Goal: Task Accomplishment & Management: Use online tool/utility

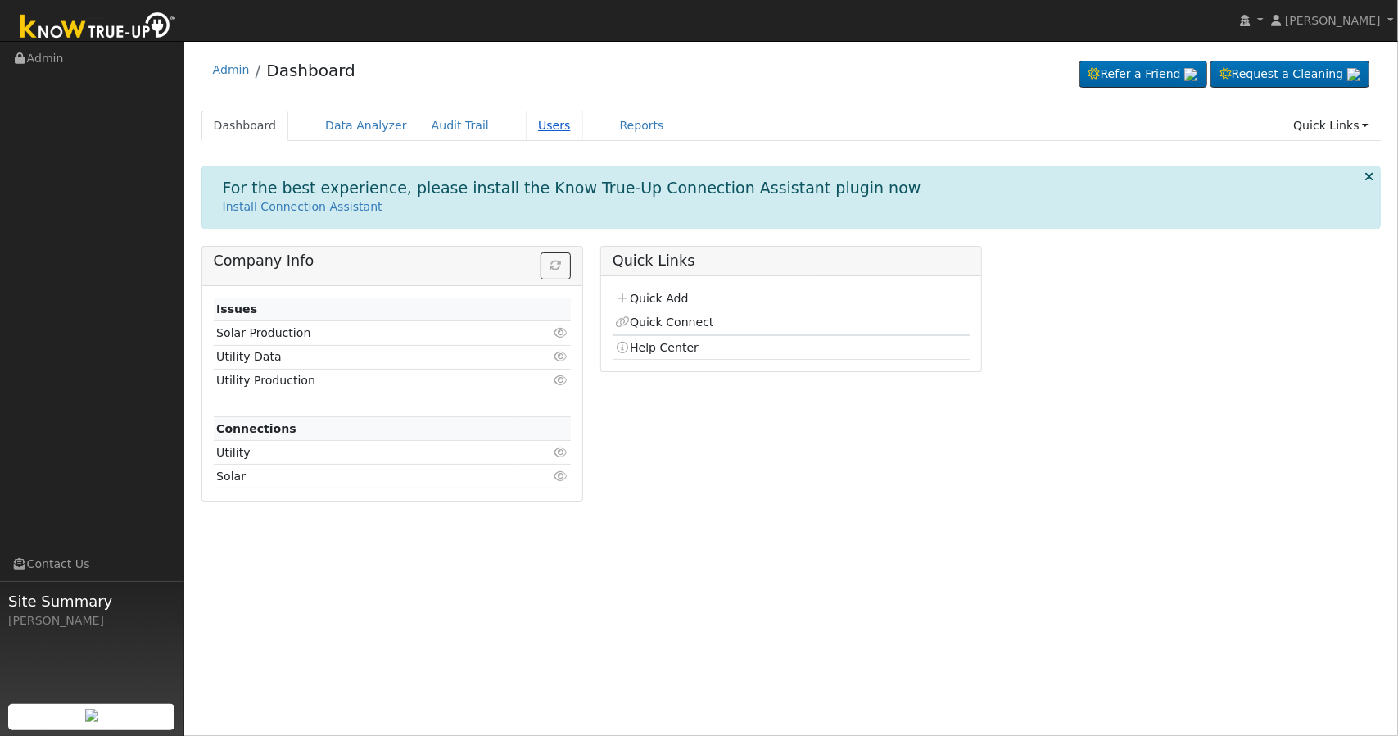
click at [526, 132] on link "Users" at bounding box center [554, 126] width 57 height 30
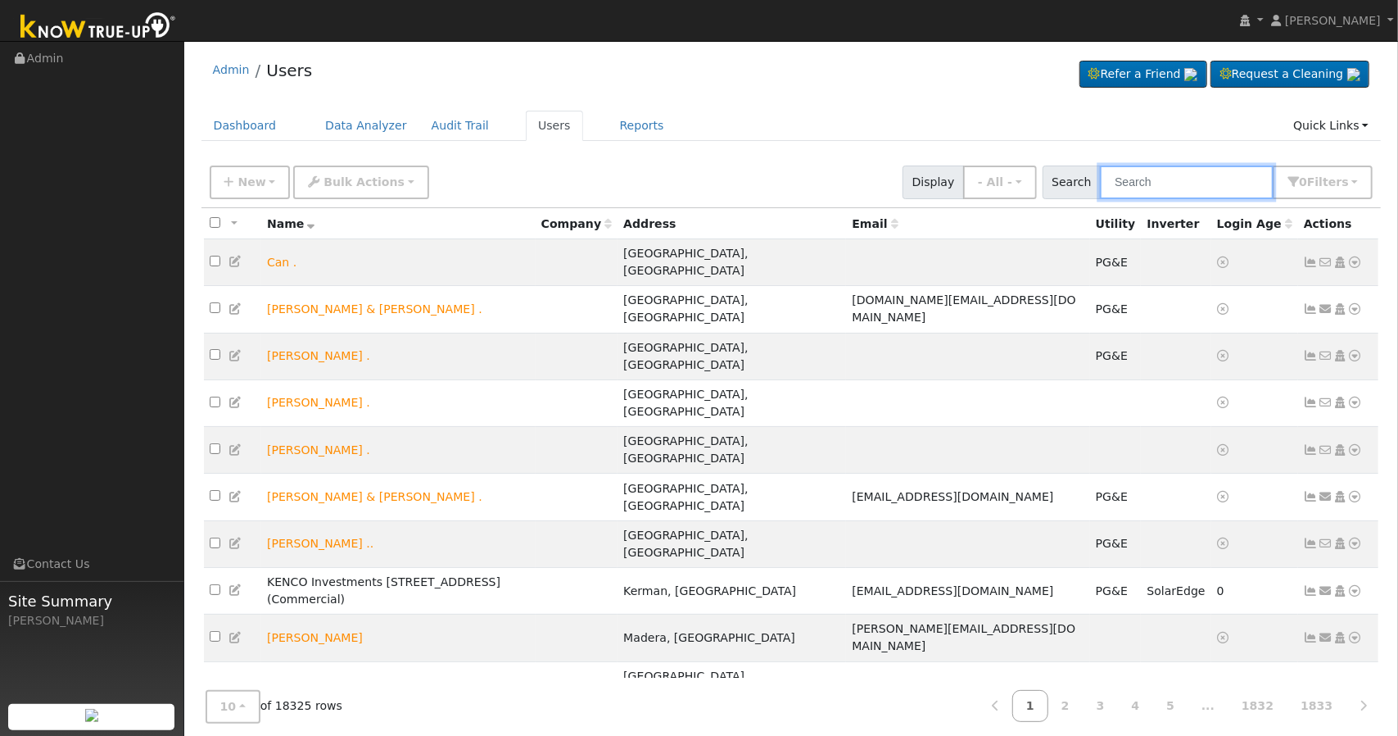
click at [1134, 186] on input "text" at bounding box center [1187, 182] width 174 height 34
paste input "Angelo Borrelli"
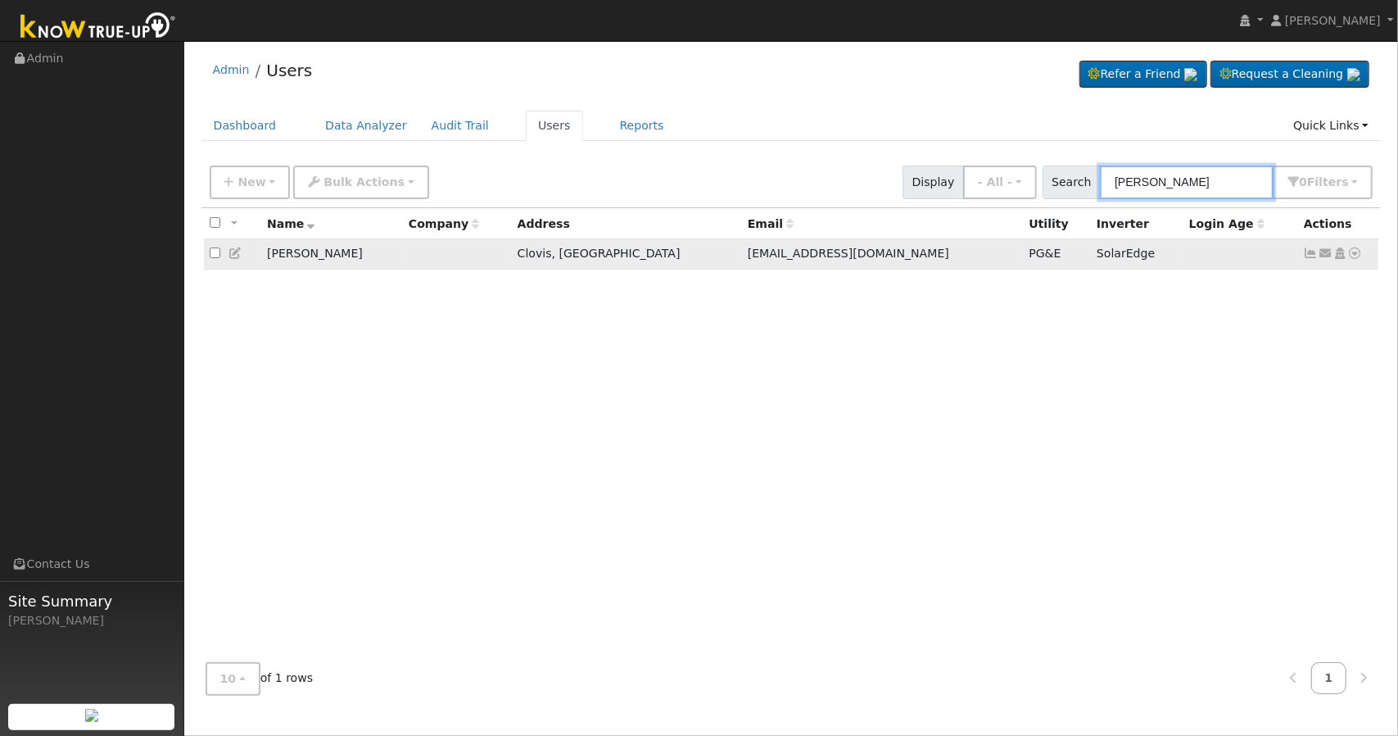
type input "Angelo Borrelli"
click at [1307, 253] on icon at bounding box center [1311, 252] width 15 height 11
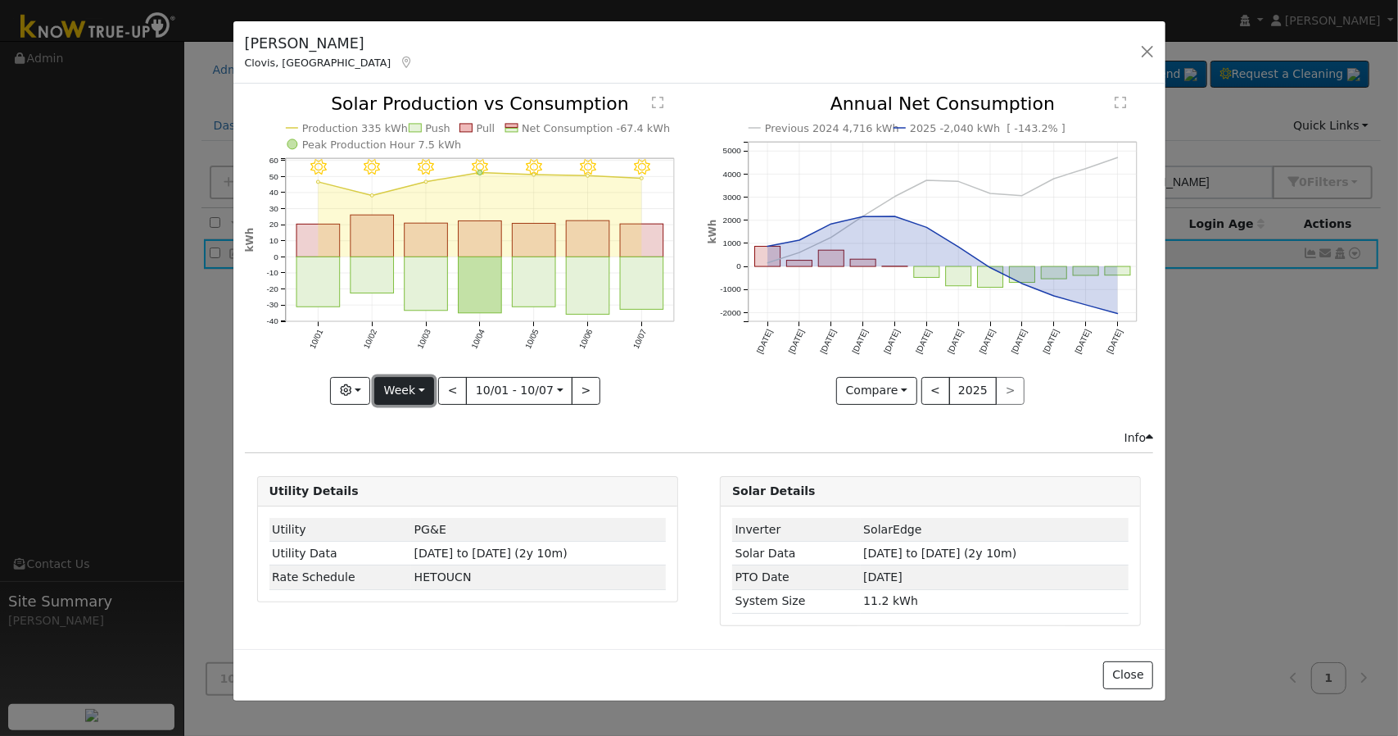
click at [418, 395] on button "Week" at bounding box center [404, 391] width 60 height 28
click at [433, 489] on link "Year" at bounding box center [432, 492] width 114 height 23
type input "[DATE]"
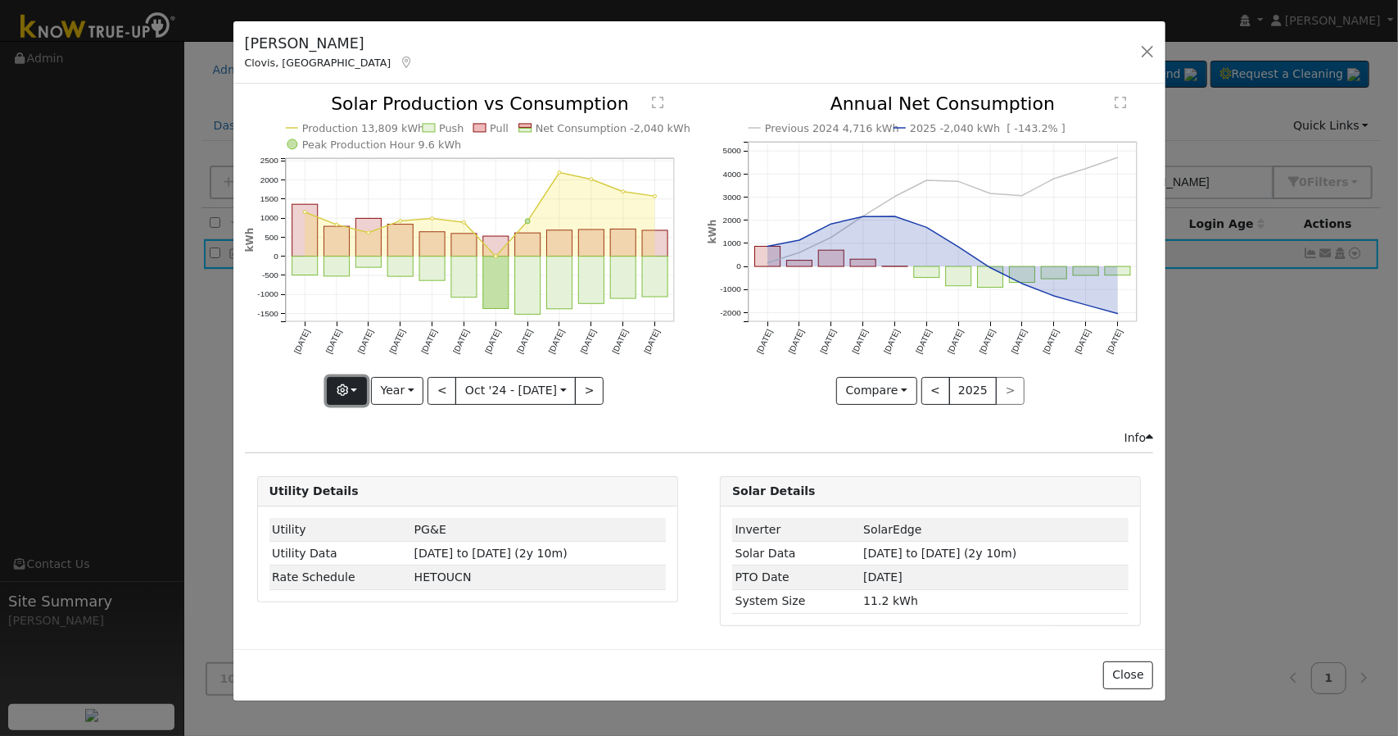
click at [342, 387] on button "button" at bounding box center [347, 391] width 40 height 28
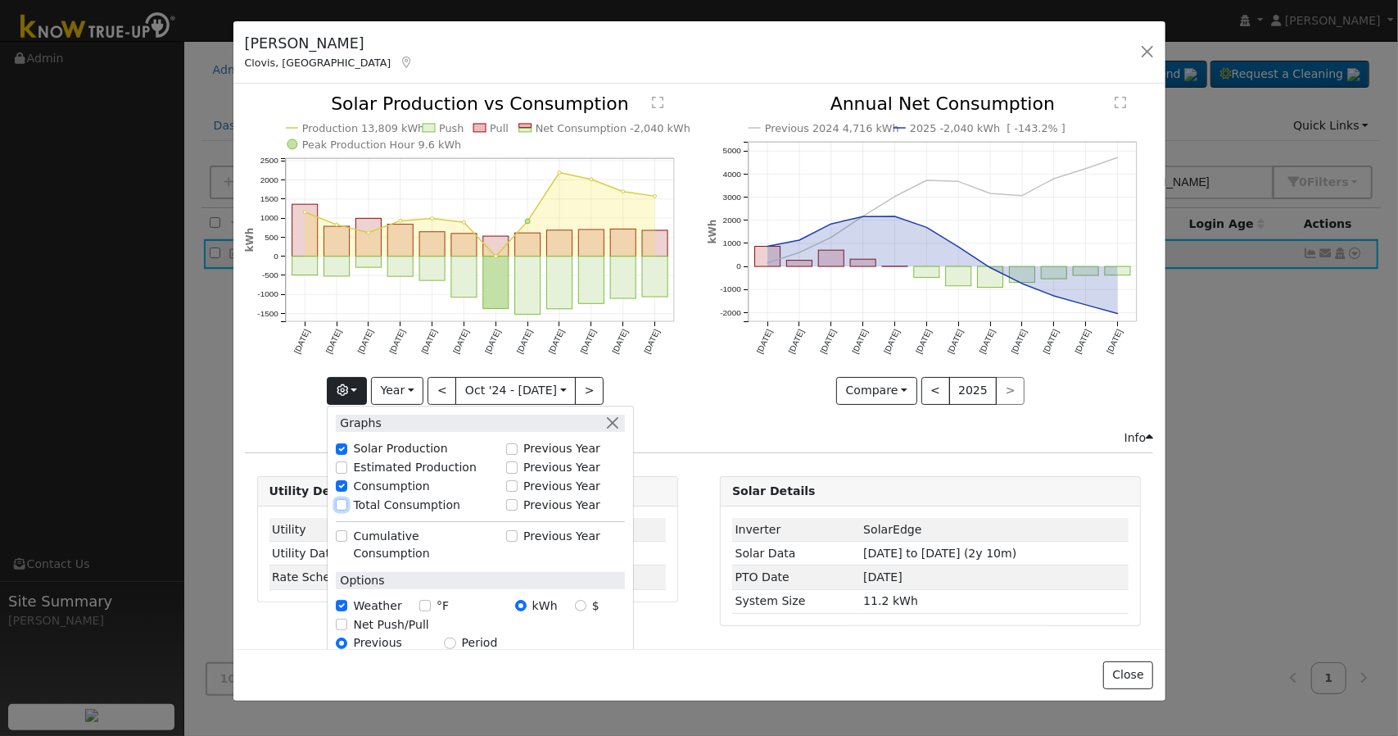
click at [347, 503] on input "Total Consumption" at bounding box center [341, 504] width 11 height 11
checkbox input "true"
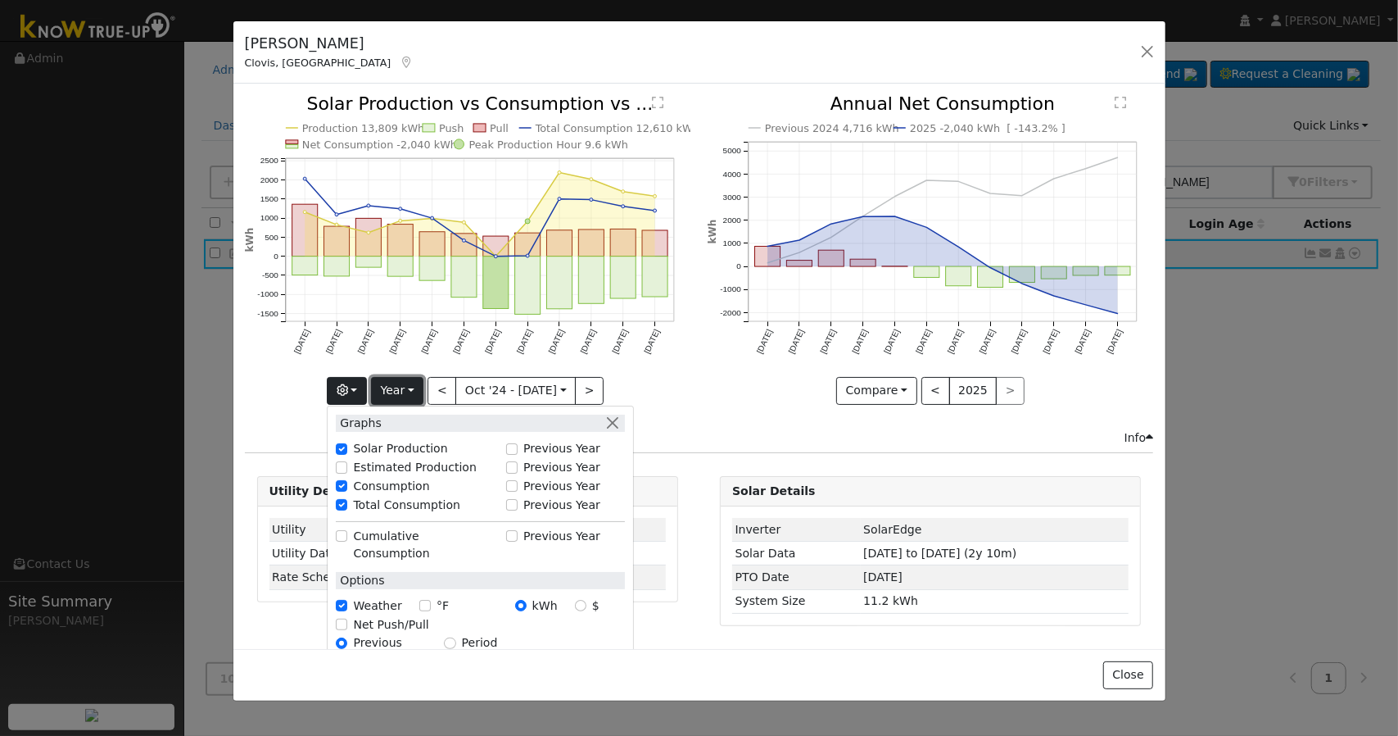
click at [402, 387] on button "Year" at bounding box center [397, 391] width 52 height 28
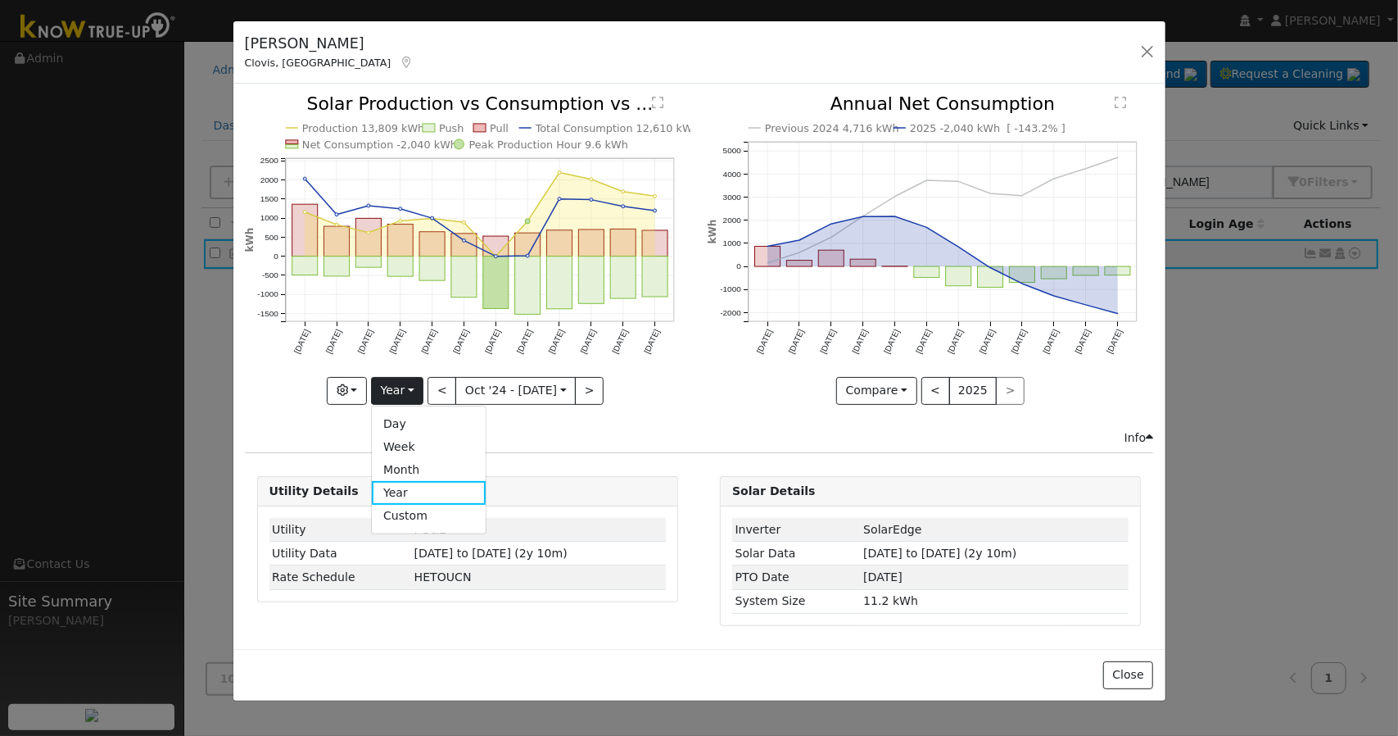
click at [584, 425] on div "Production 13,809 kWh Push Pull Total Consumption 12,610 kWh Net Consumption -2…" at bounding box center [467, 261] width 463 height 333
click at [447, 384] on button "<" at bounding box center [442, 391] width 29 height 28
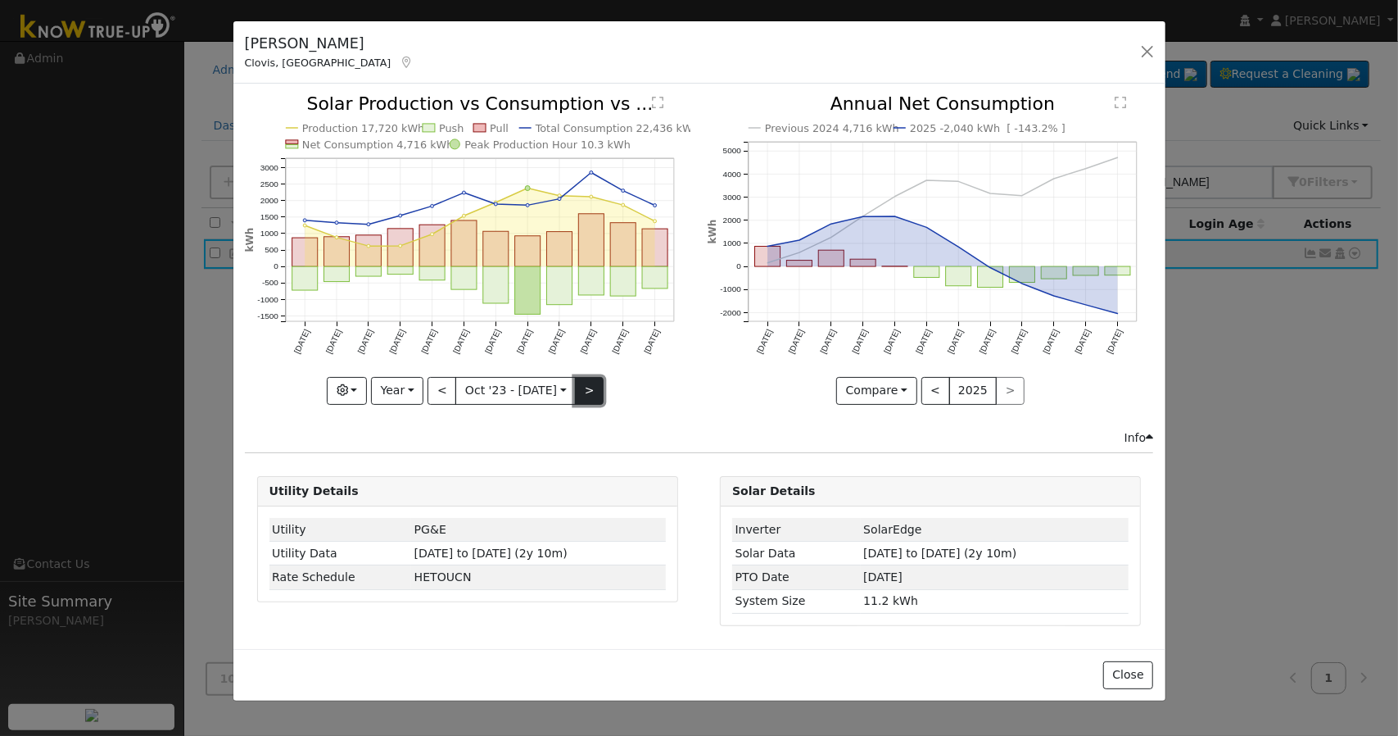
click at [575, 391] on button ">" at bounding box center [589, 391] width 29 height 28
type input "[DATE]"
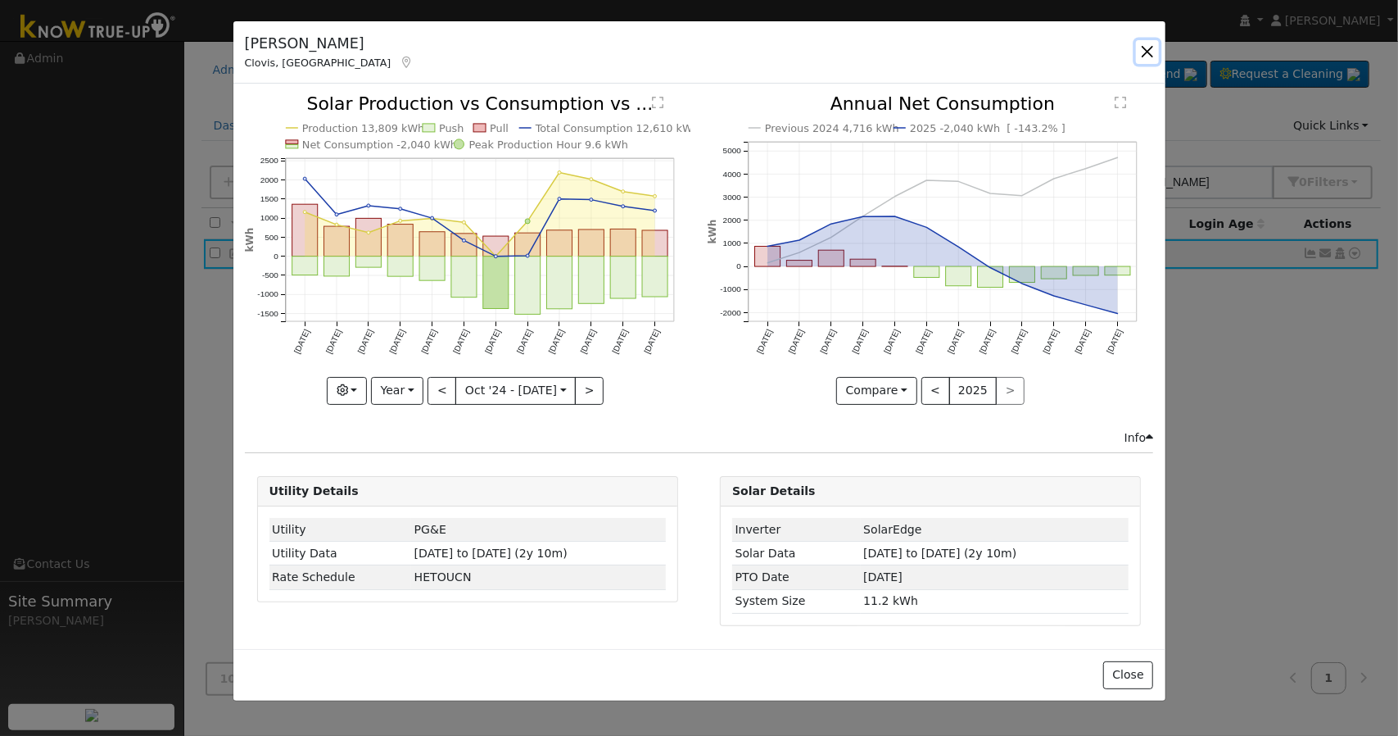
click at [1150, 48] on button "button" at bounding box center [1147, 51] width 23 height 23
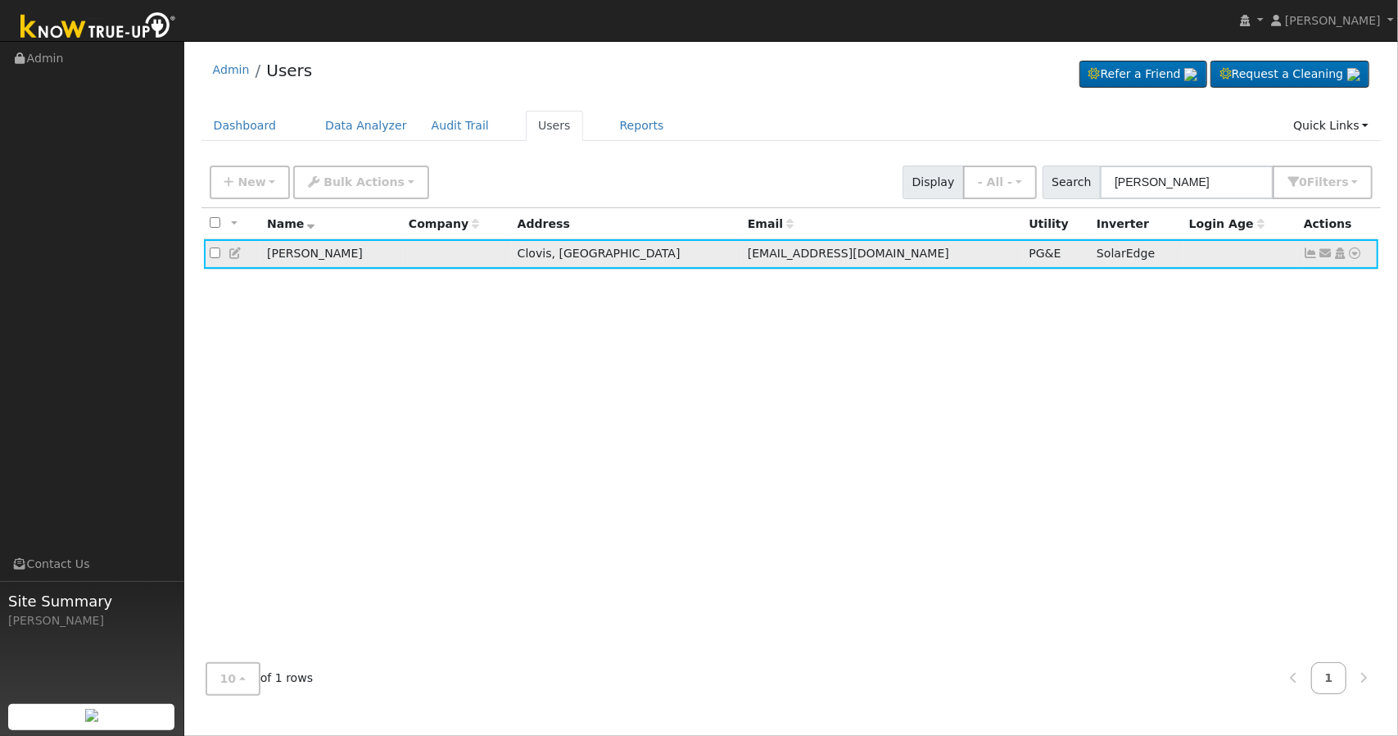
click at [1356, 252] on icon at bounding box center [1355, 252] width 15 height 11
click at [1330, 282] on link "Data Analyzer" at bounding box center [1302, 281] width 119 height 23
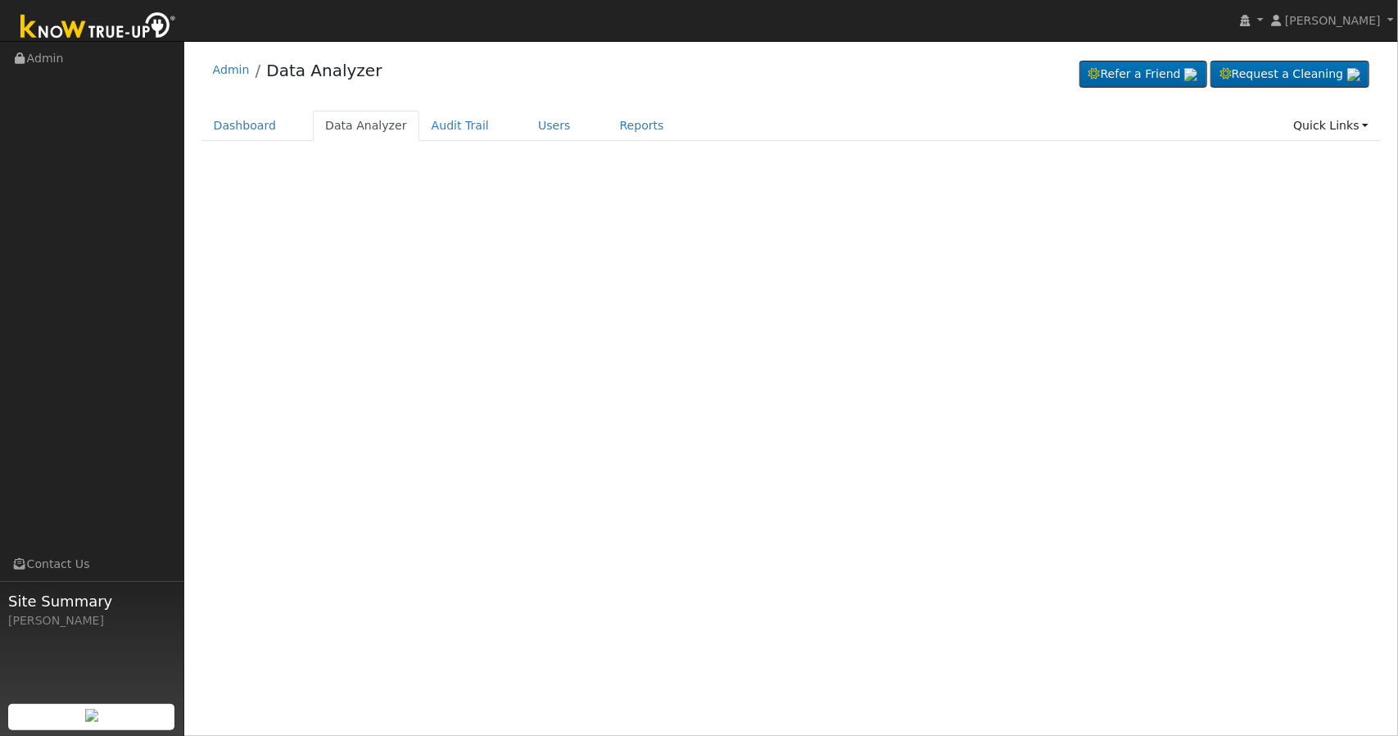
select select "8"
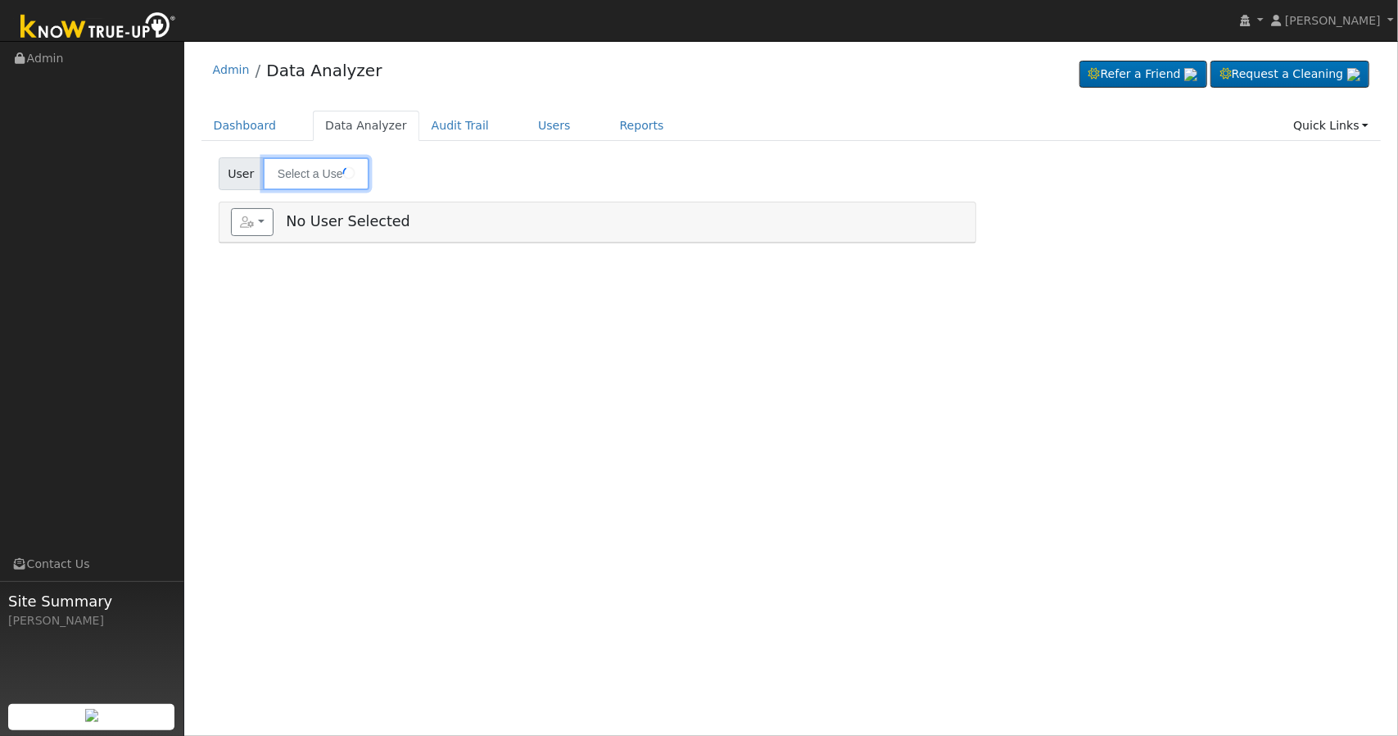
type input "[PERSON_NAME]"
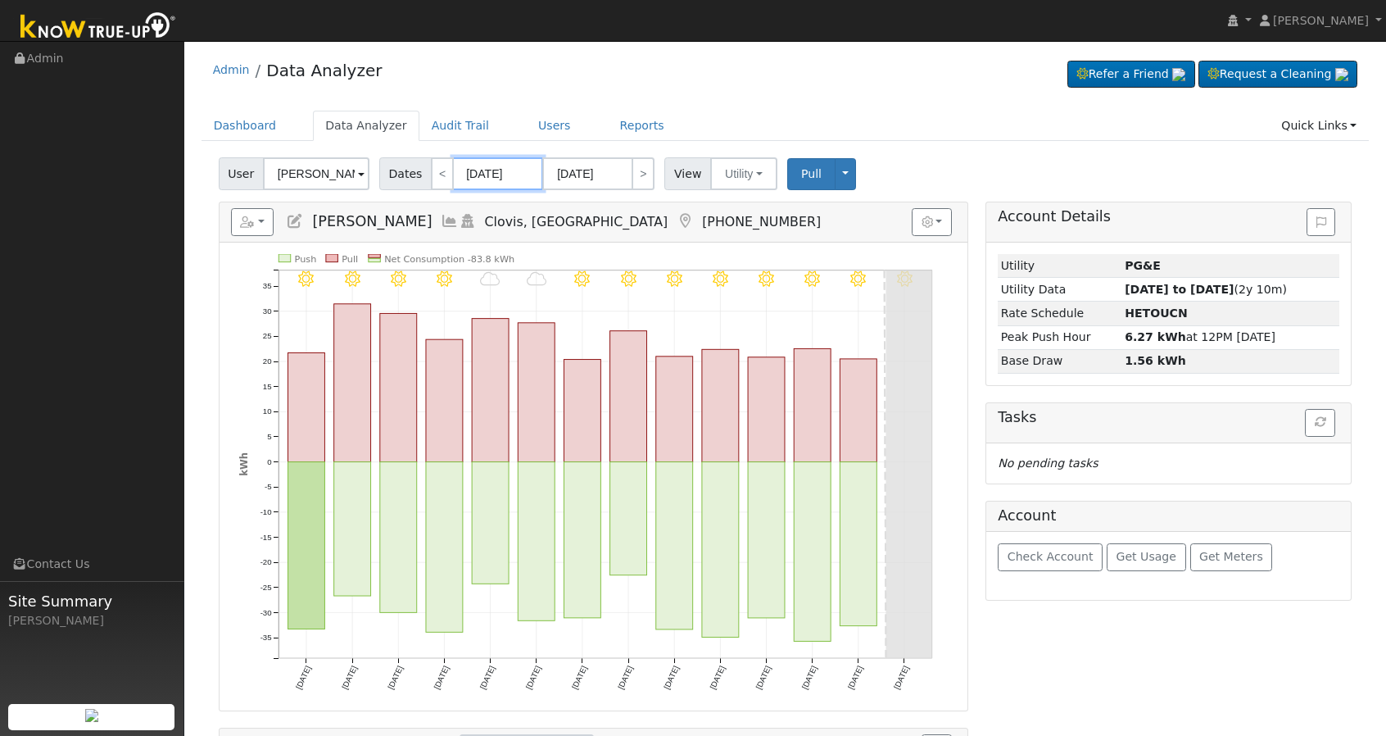
click at [455, 170] on input "[DATE]" at bounding box center [498, 173] width 90 height 33
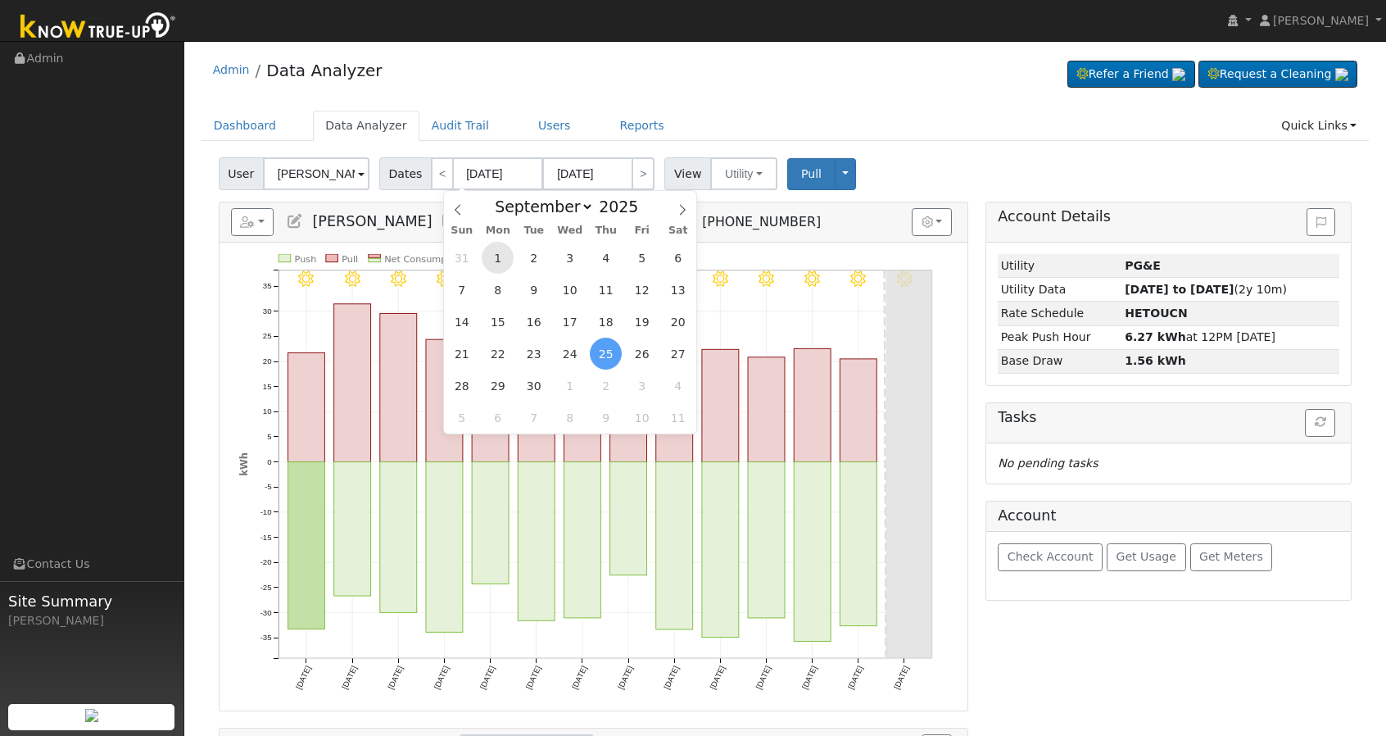
click at [505, 260] on span "1" at bounding box center [498, 258] width 32 height 32
type input "[DATE]"
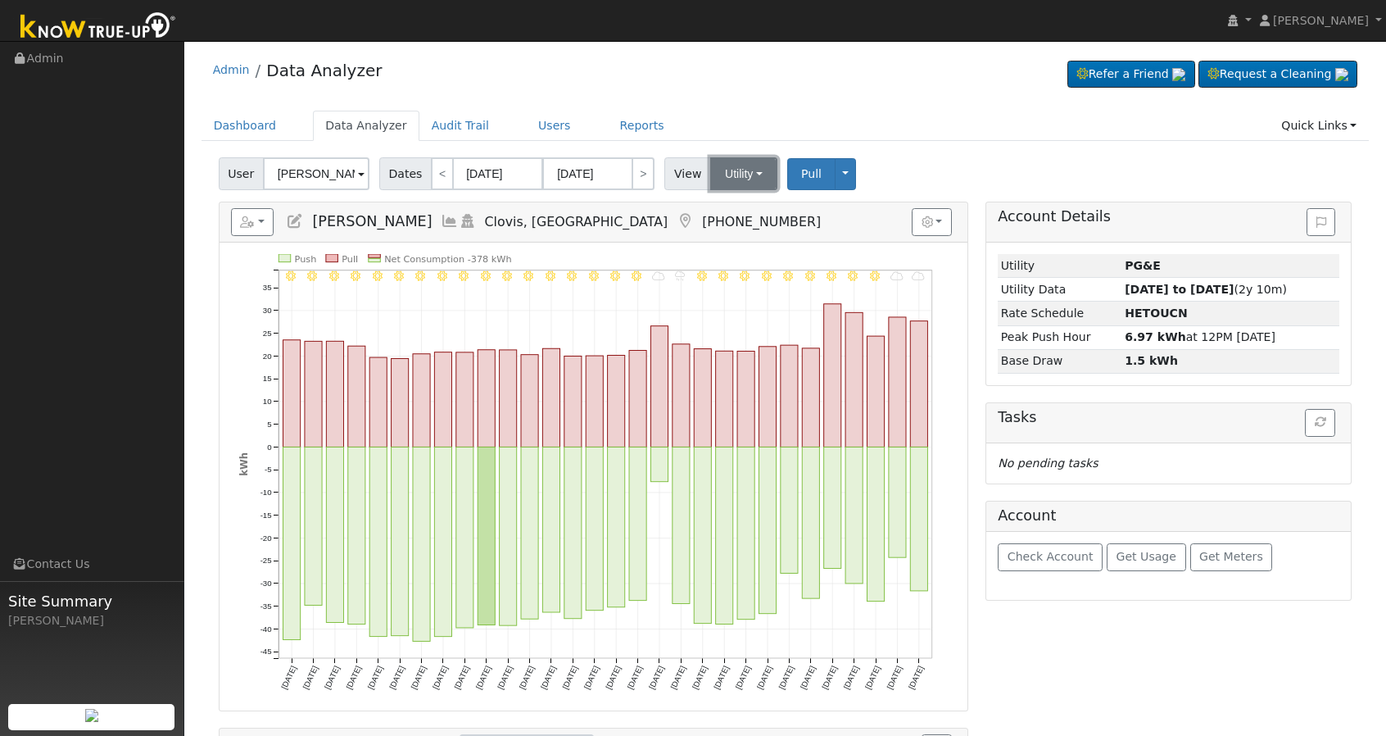
click at [736, 174] on button "Utility" at bounding box center [743, 173] width 67 height 33
click at [738, 238] on link "Solar" at bounding box center [764, 233] width 114 height 23
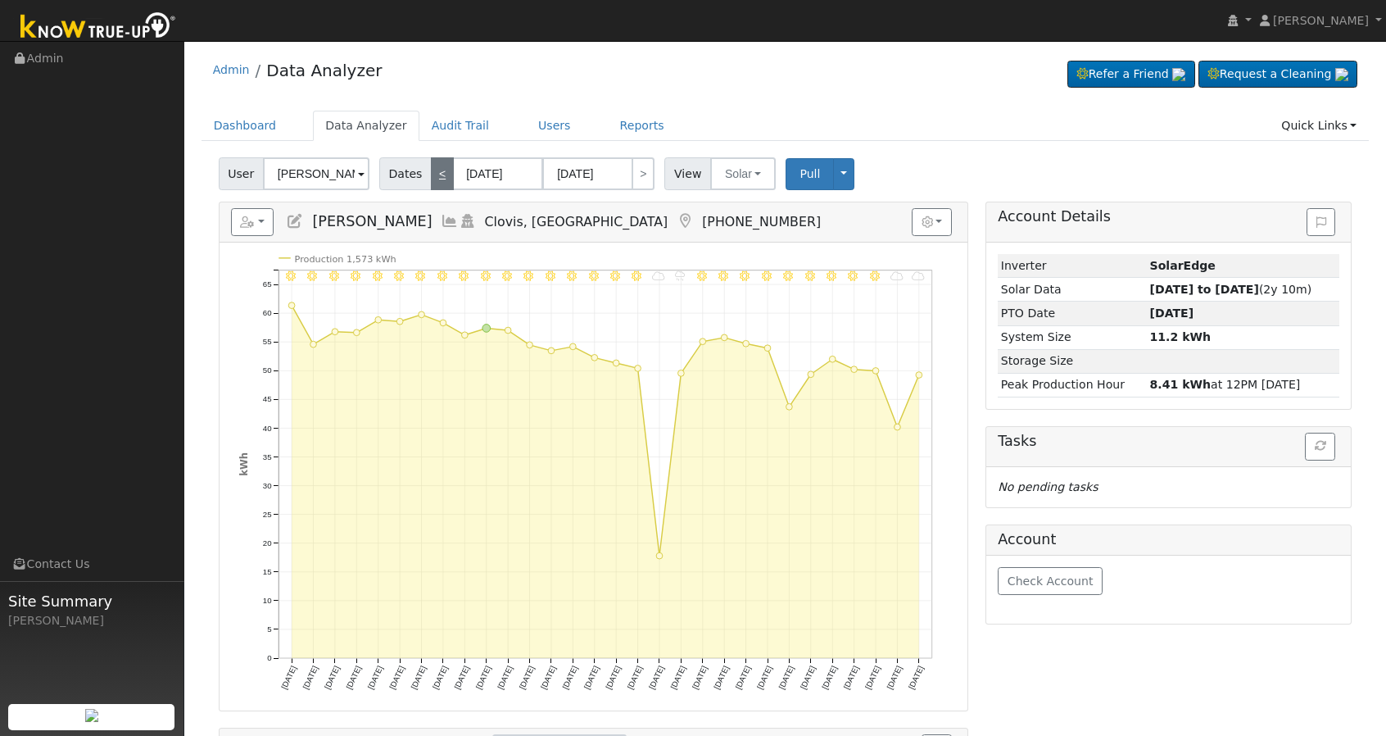
click at [440, 176] on link "<" at bounding box center [442, 173] width 23 height 33
type input "[DATE]"
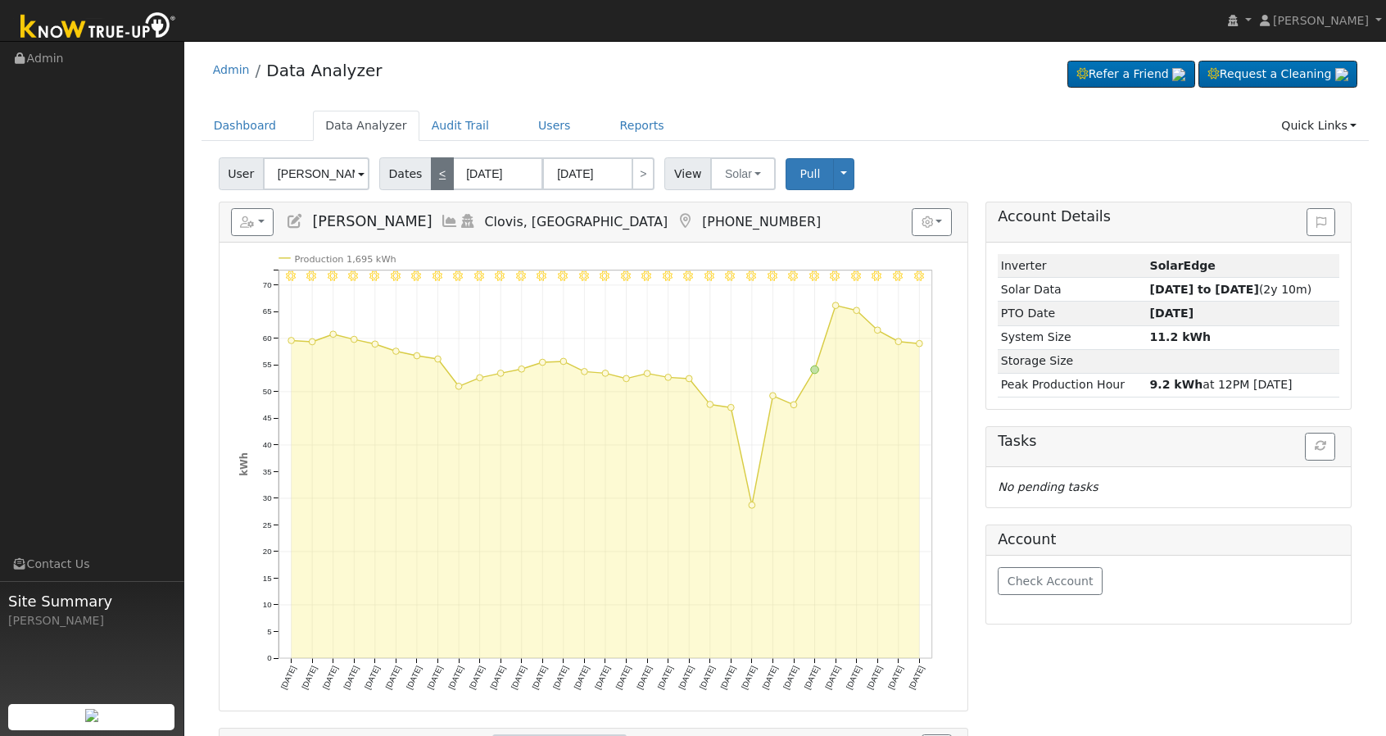
click at [439, 174] on link "<" at bounding box center [442, 173] width 23 height 33
type input "[DATE]"
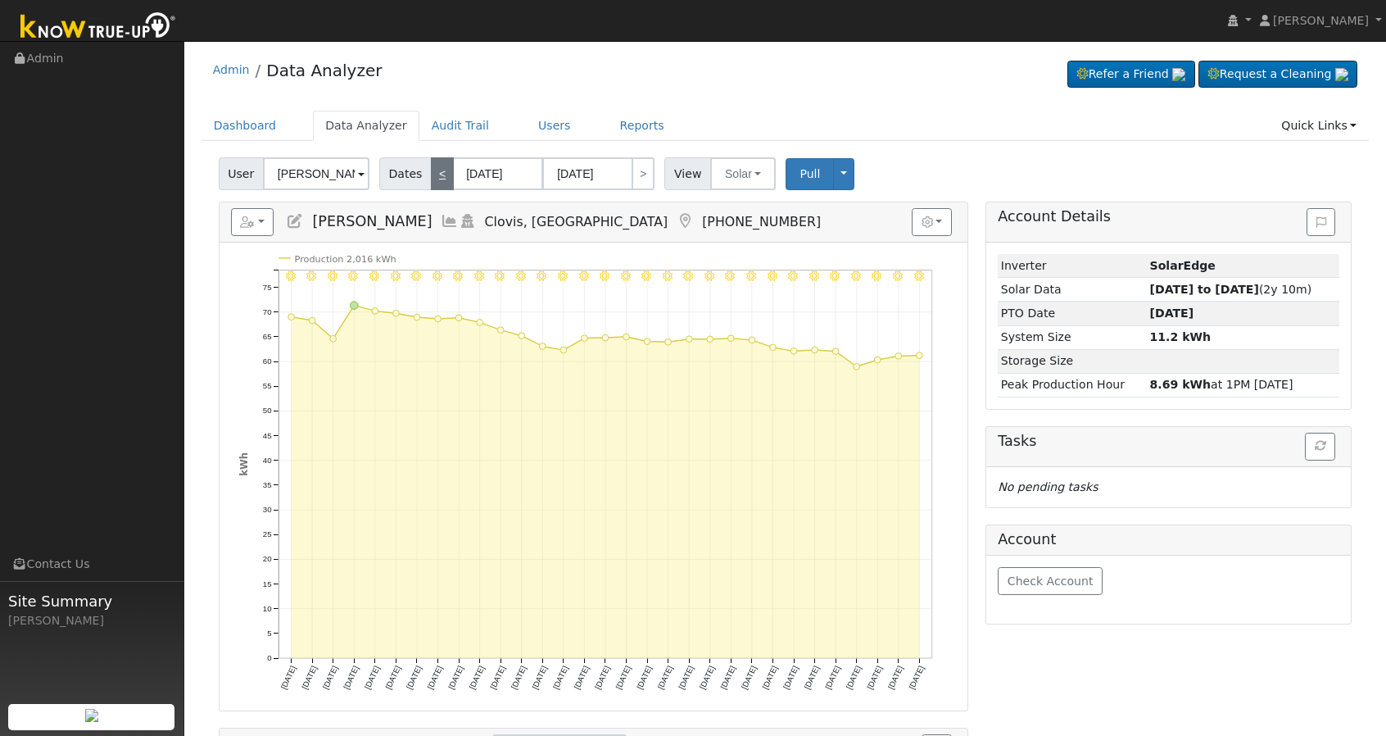
click at [439, 174] on link "<" at bounding box center [442, 173] width 23 height 33
type input "[DATE]"
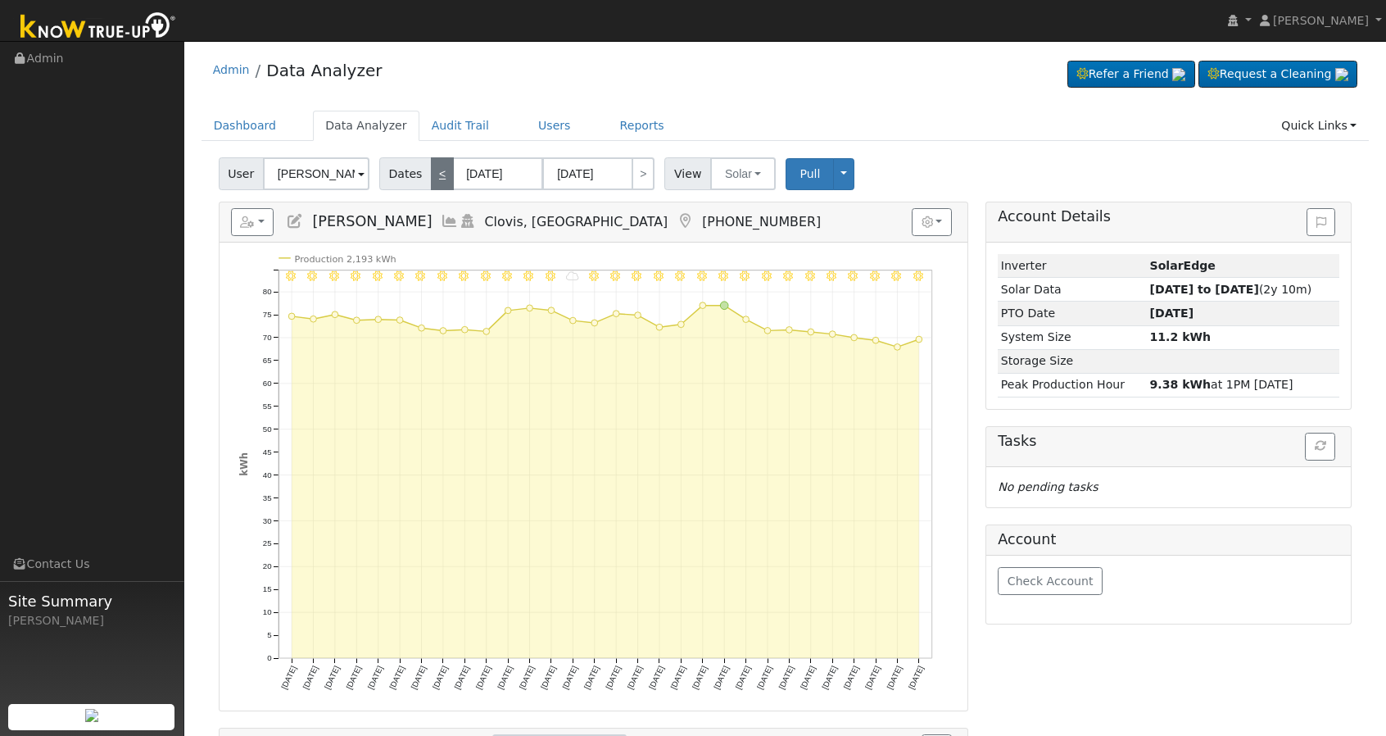
click at [439, 174] on link "<" at bounding box center [442, 173] width 23 height 33
type input "[DATE]"
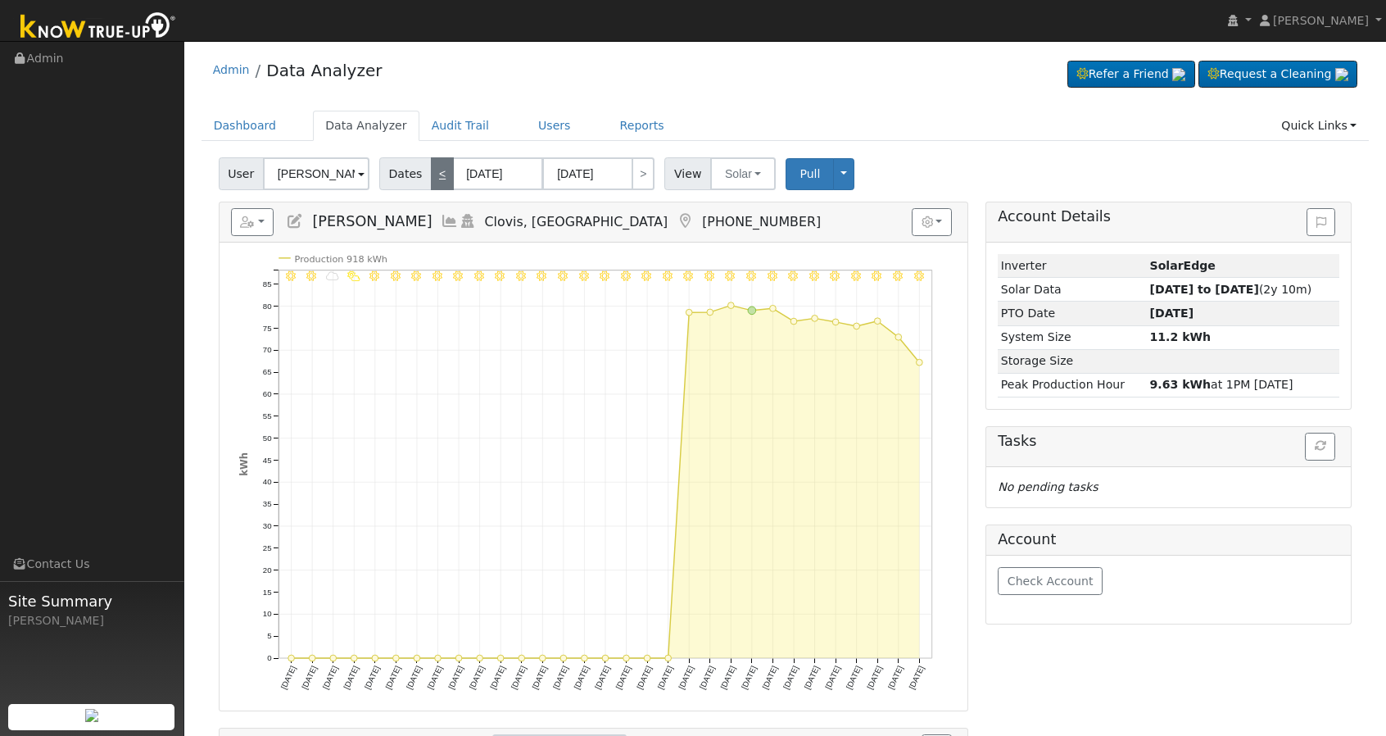
click at [439, 174] on link "<" at bounding box center [442, 173] width 23 height 33
type input "[DATE]"
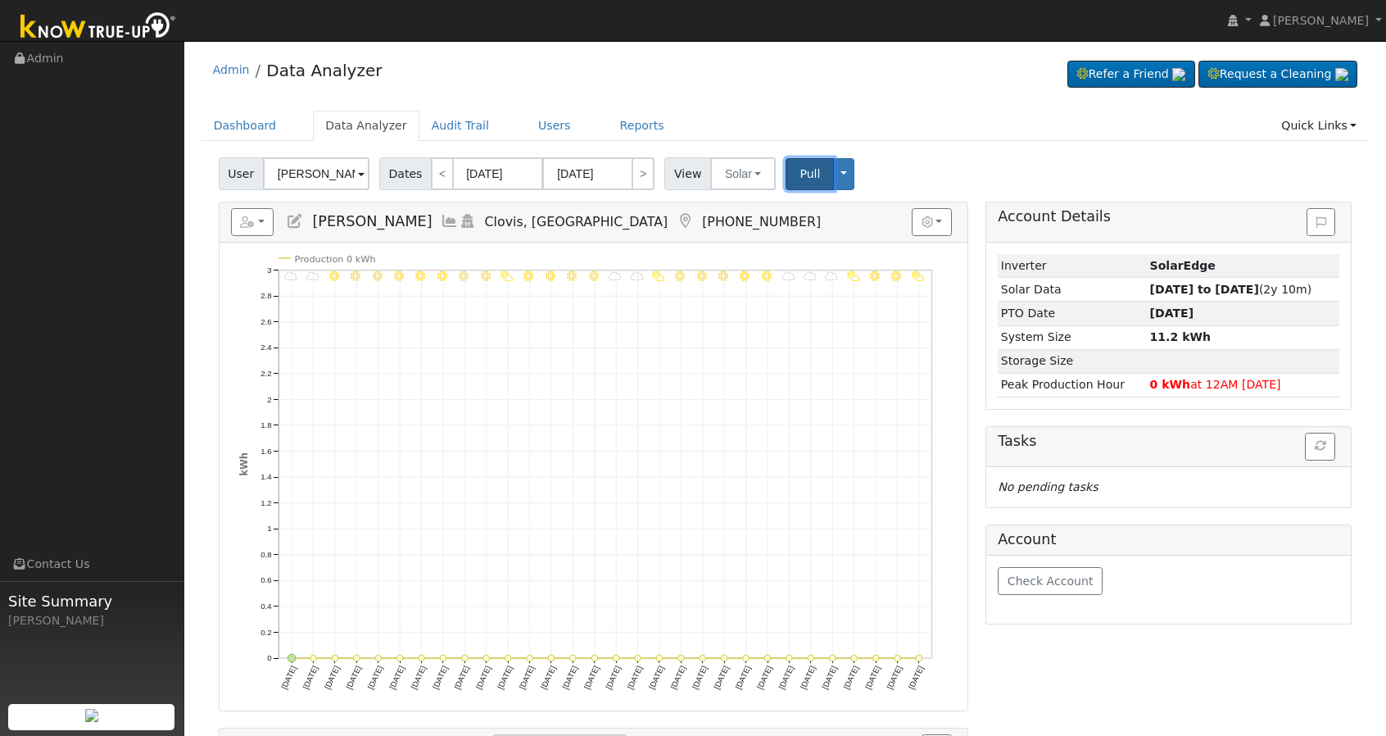
click at [800, 171] on span "Pull" at bounding box center [810, 173] width 20 height 13
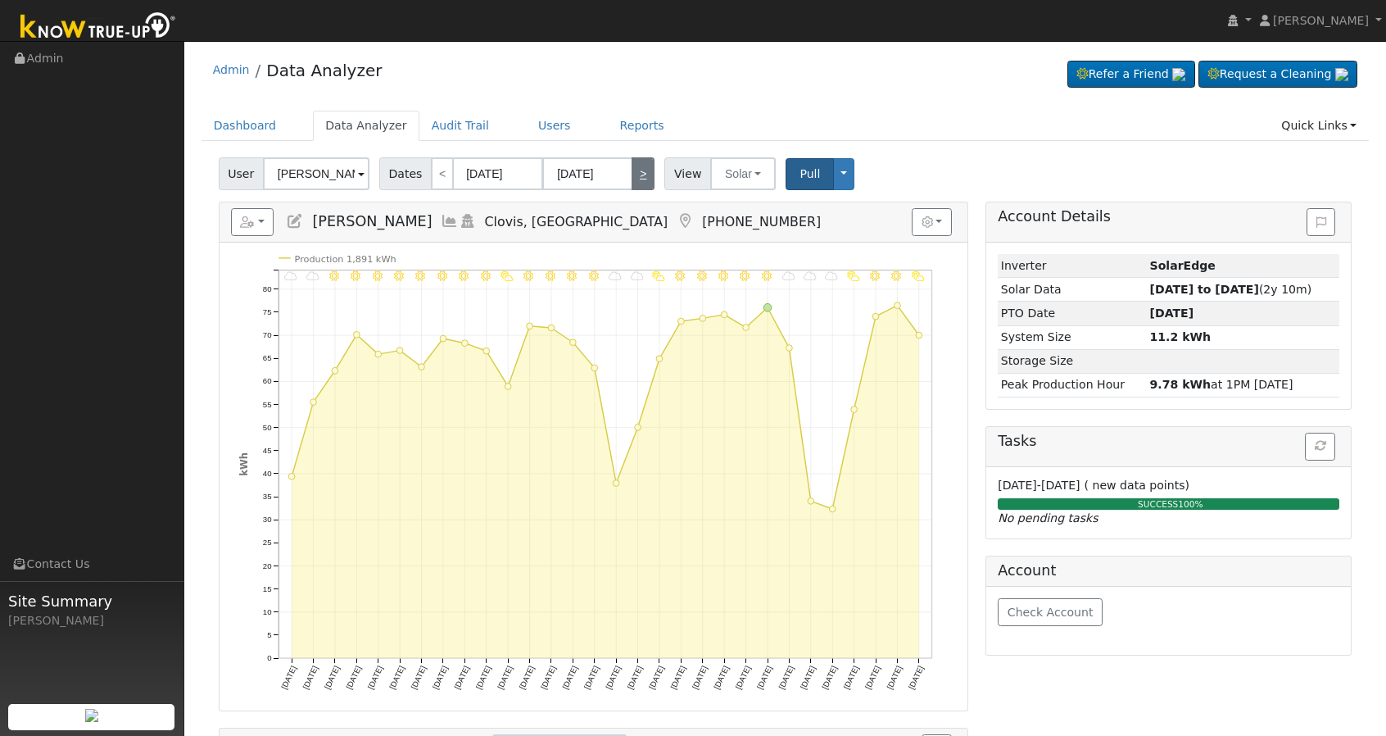
click at [636, 169] on link ">" at bounding box center [643, 173] width 23 height 33
type input "[DATE]"
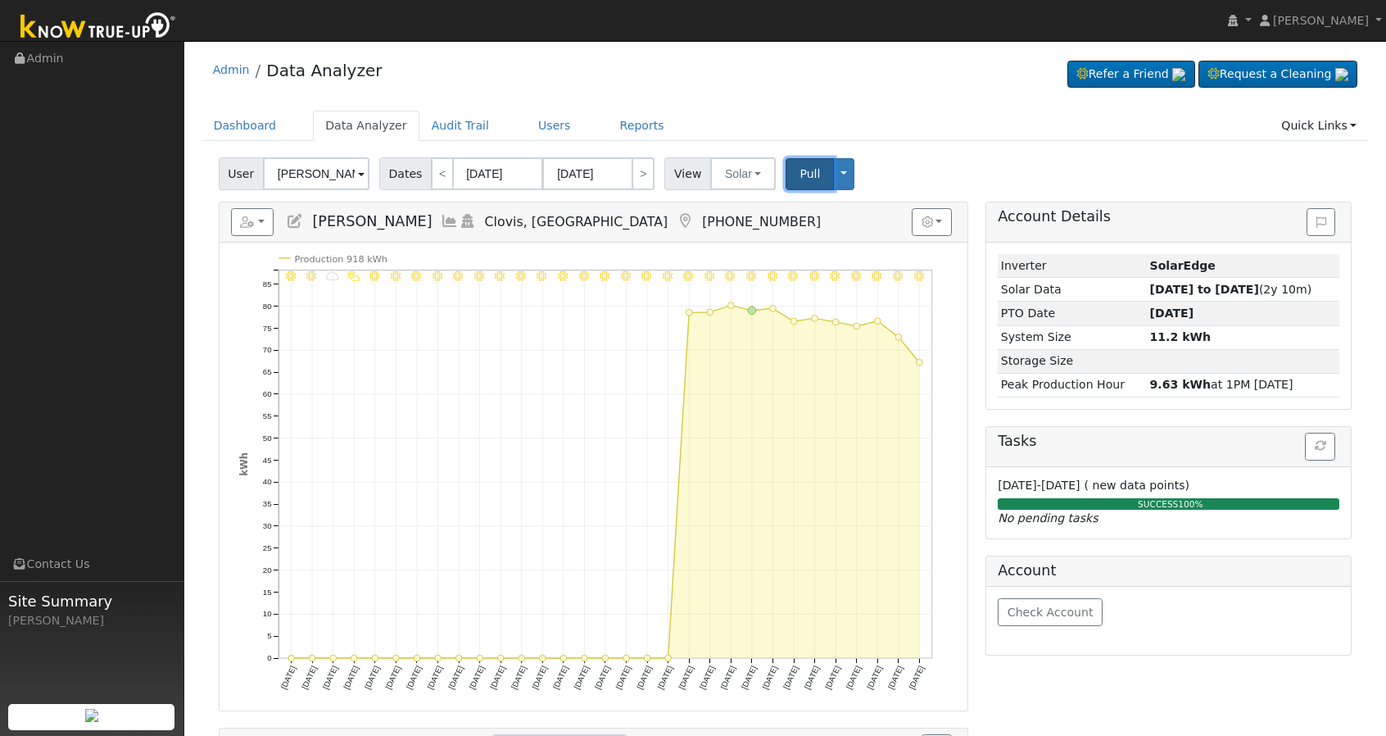
click at [800, 168] on span "Pull" at bounding box center [810, 173] width 20 height 13
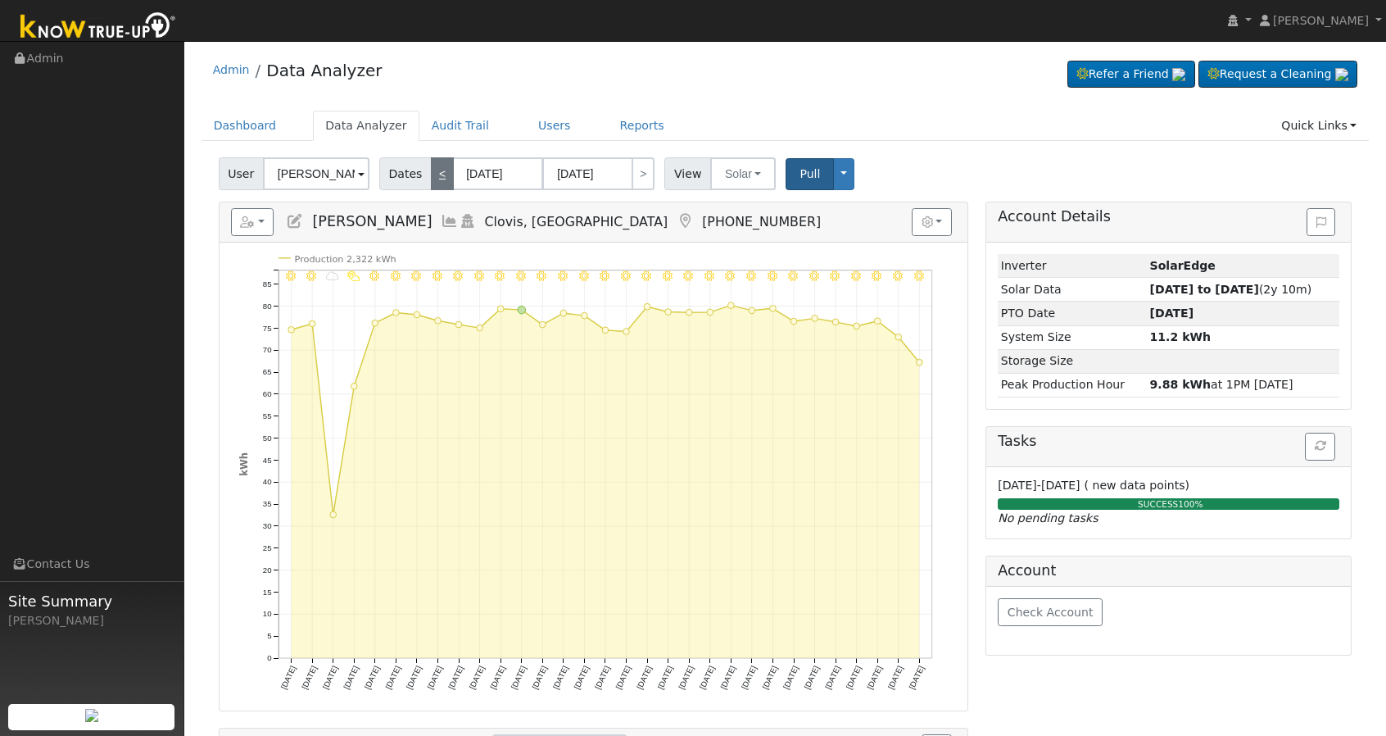
click at [431, 179] on link "<" at bounding box center [442, 173] width 23 height 33
type input "[DATE]"
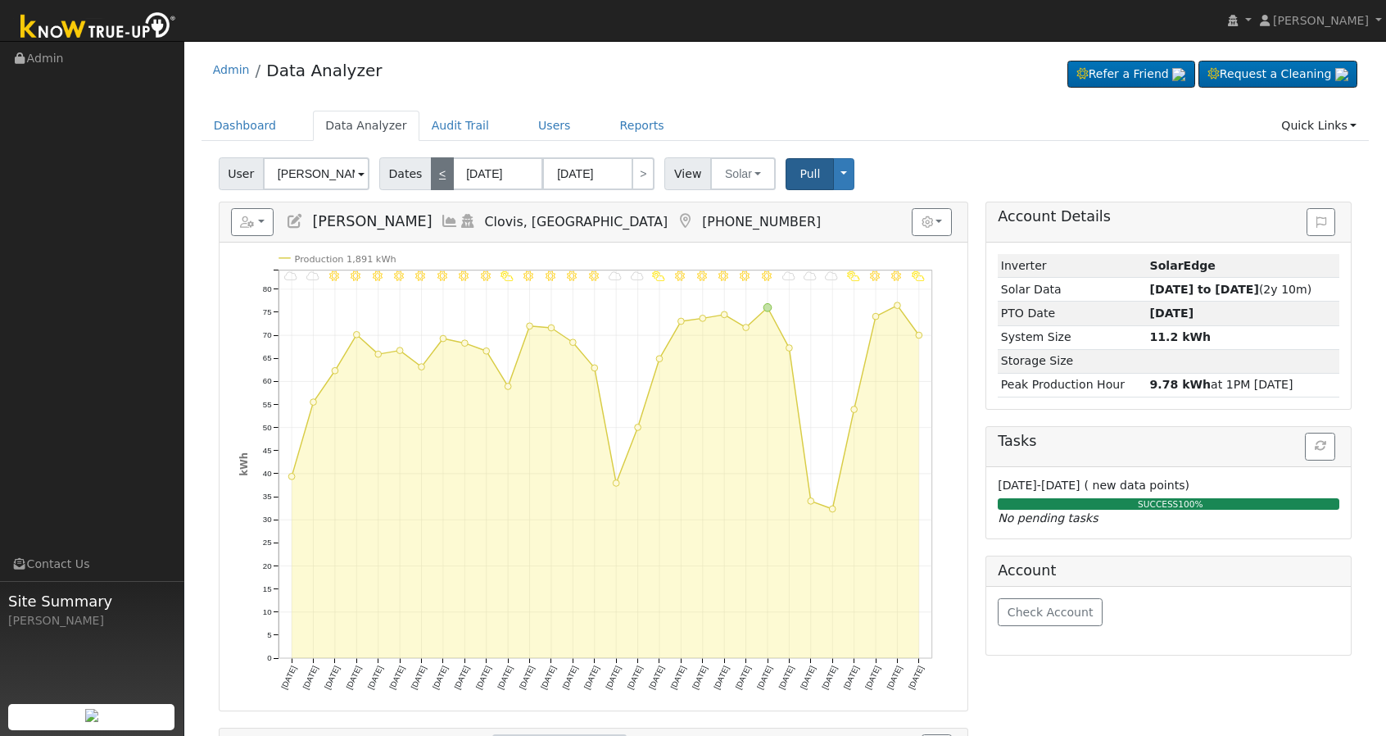
click at [431, 176] on link "<" at bounding box center [442, 173] width 23 height 33
type input "[DATE]"
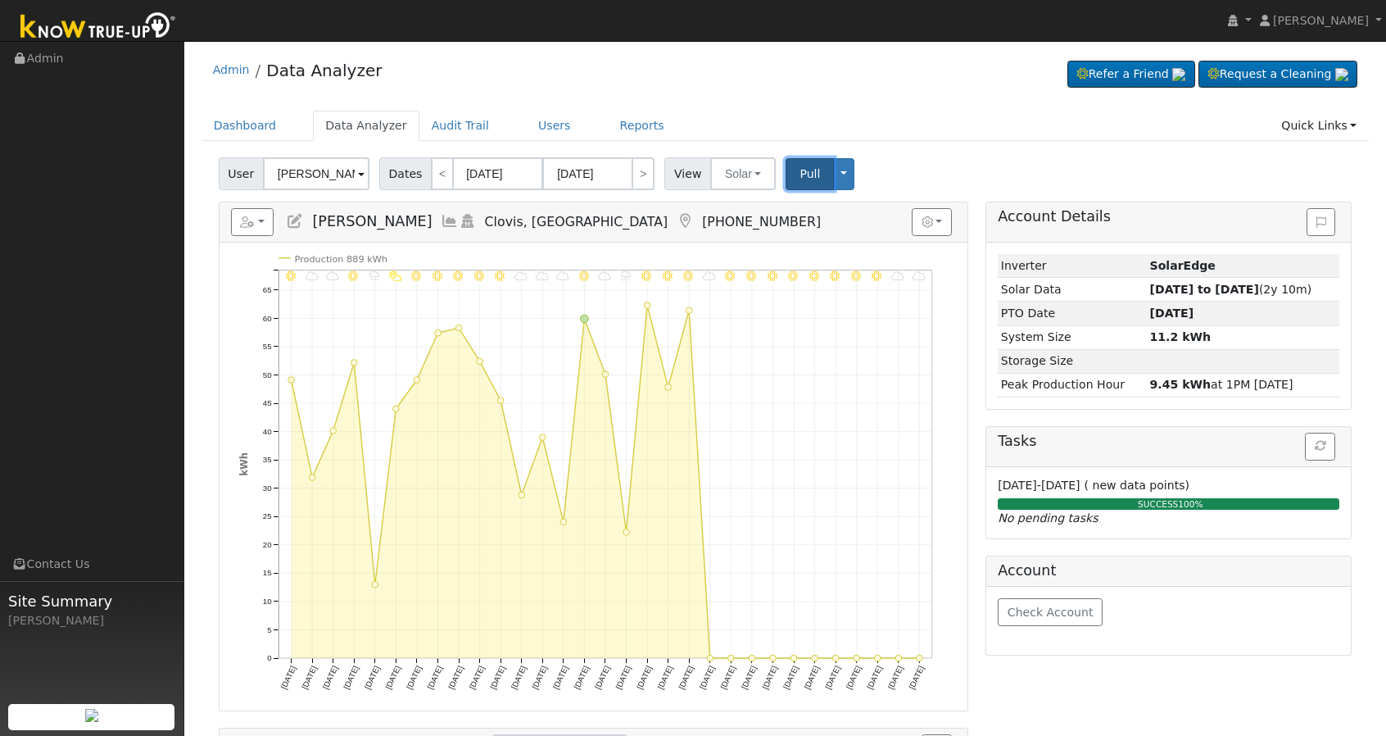
click at [800, 167] on span "Pull" at bounding box center [810, 173] width 20 height 13
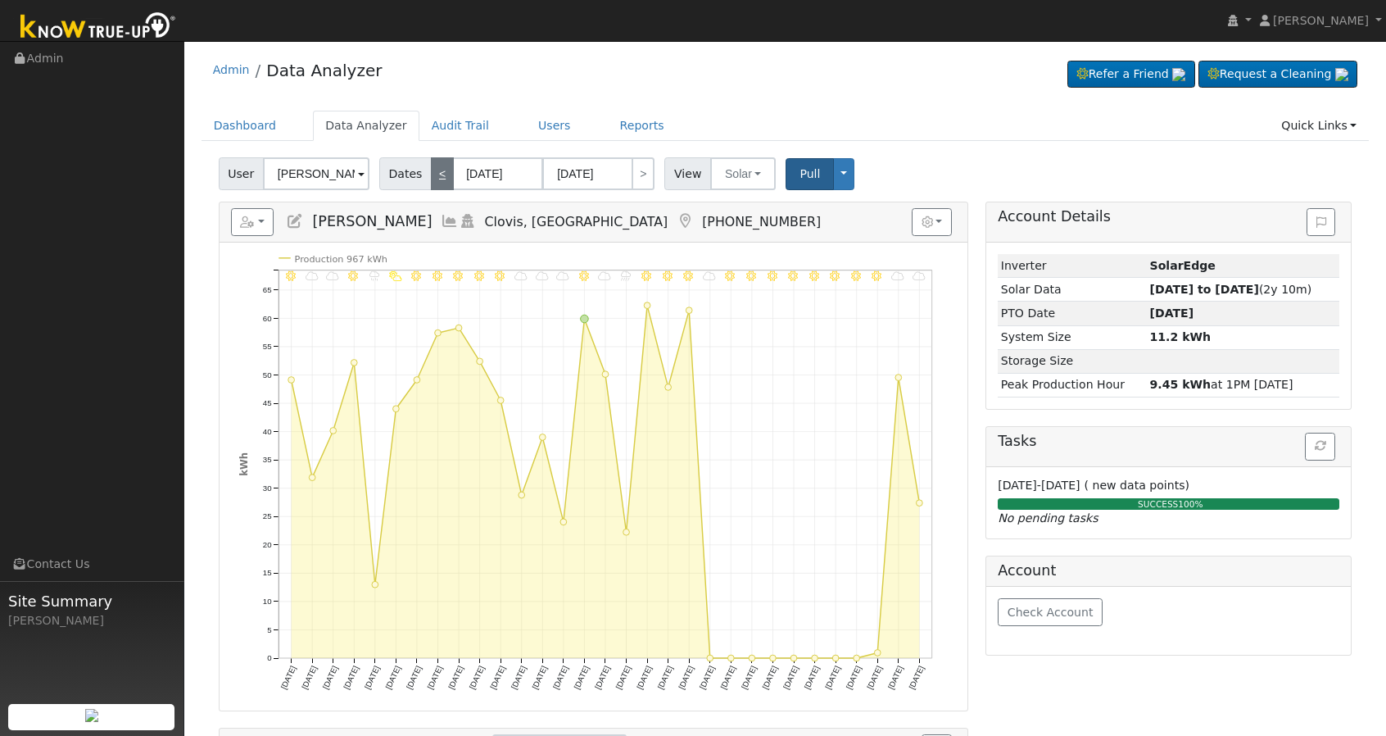
click at [436, 177] on link "<" at bounding box center [442, 173] width 23 height 33
type input "[DATE]"
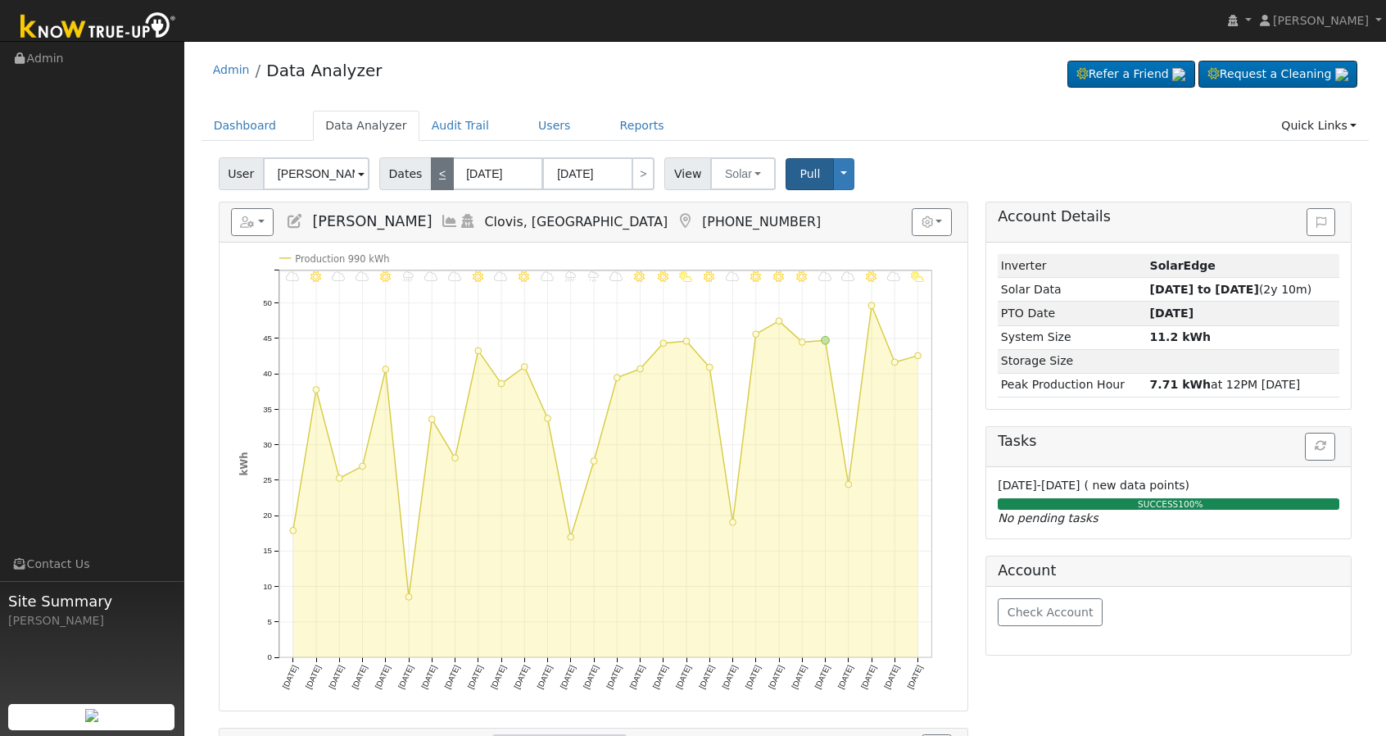
click at [436, 177] on link "<" at bounding box center [442, 173] width 23 height 33
type input "[DATE]"
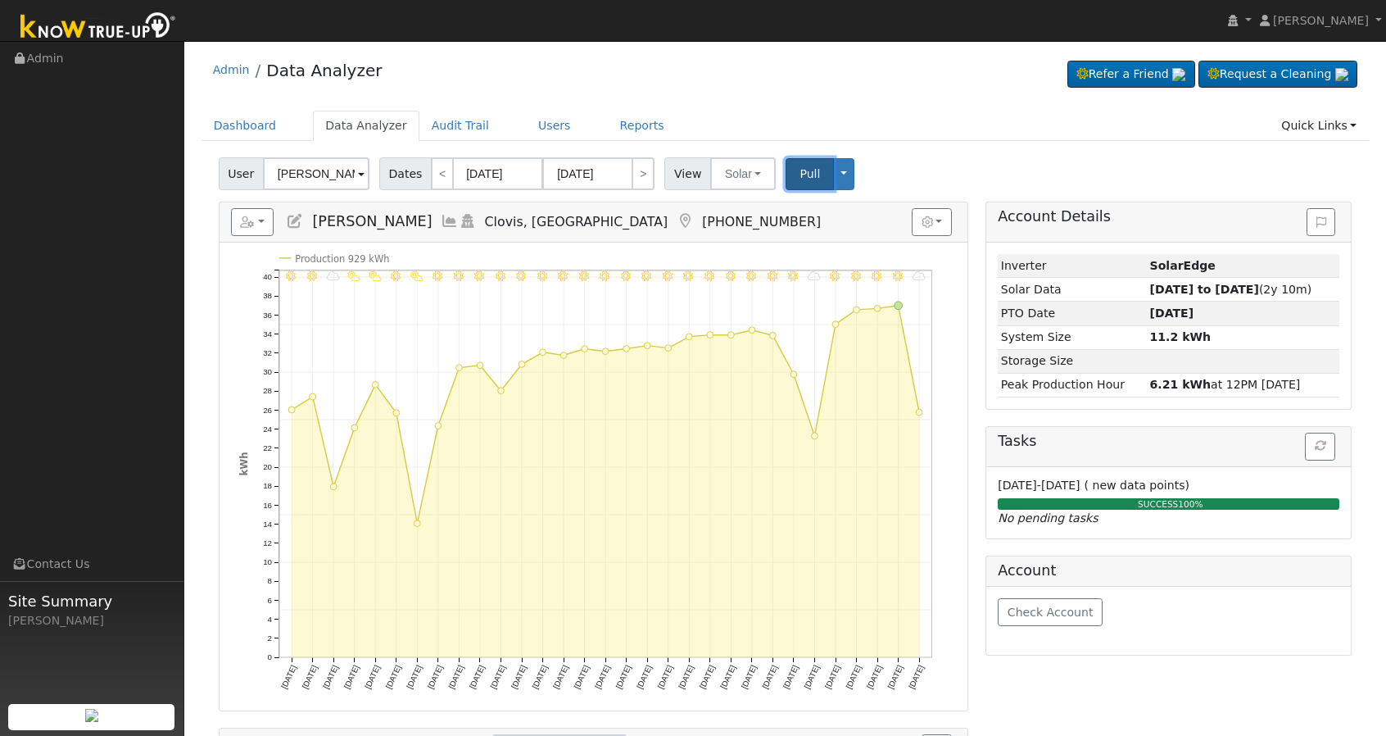
click at [800, 178] on span "Pull" at bounding box center [810, 173] width 20 height 13
click at [441, 221] on icon at bounding box center [450, 221] width 18 height 15
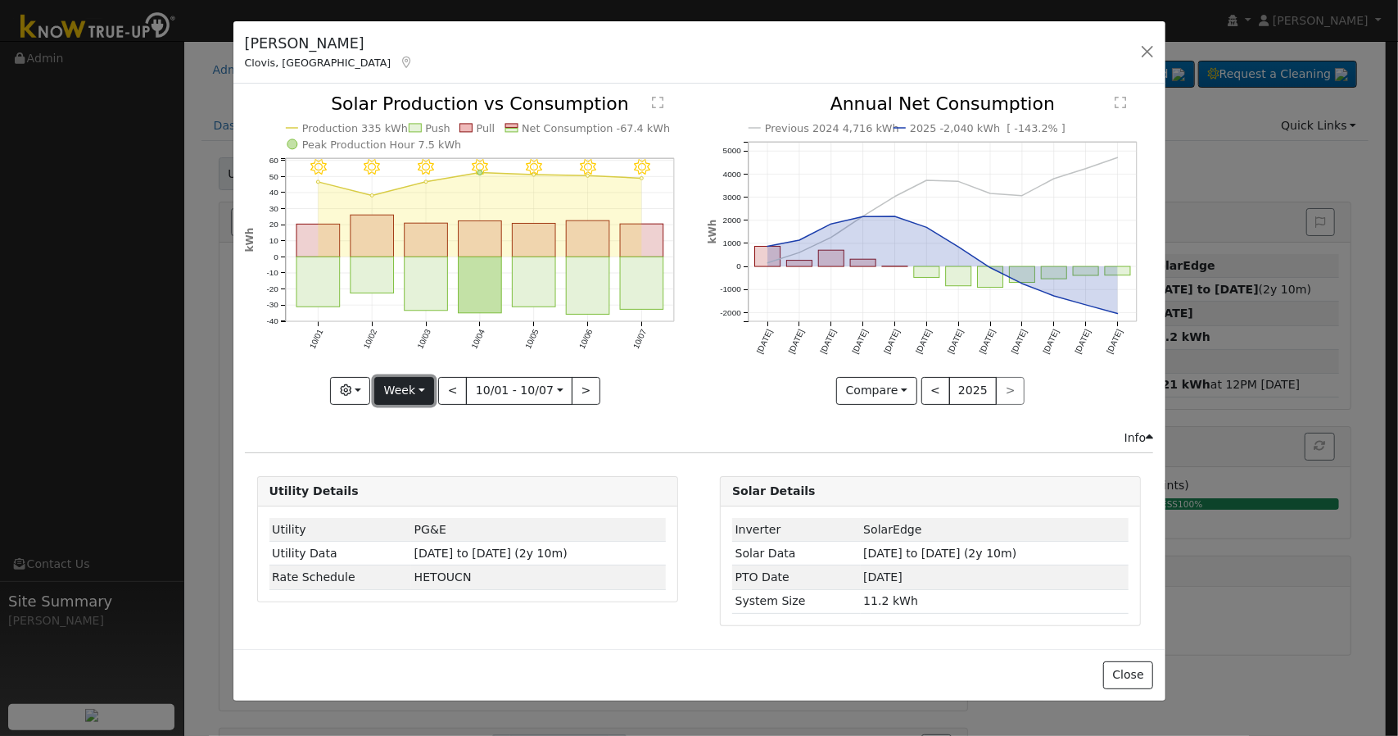
click at [402, 383] on button "Week" at bounding box center [404, 391] width 60 height 28
click at [411, 494] on link "Year" at bounding box center [432, 492] width 114 height 23
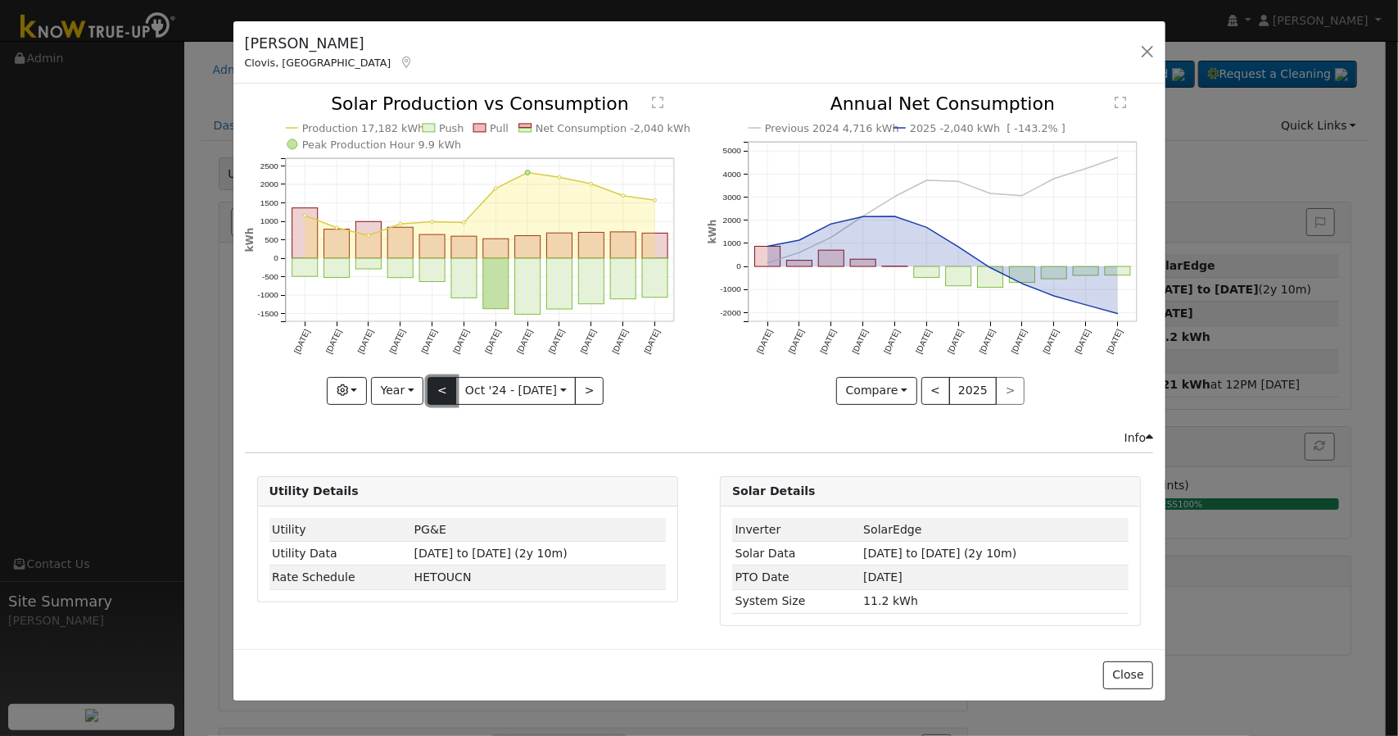
click at [444, 389] on button "<" at bounding box center [442, 391] width 29 height 28
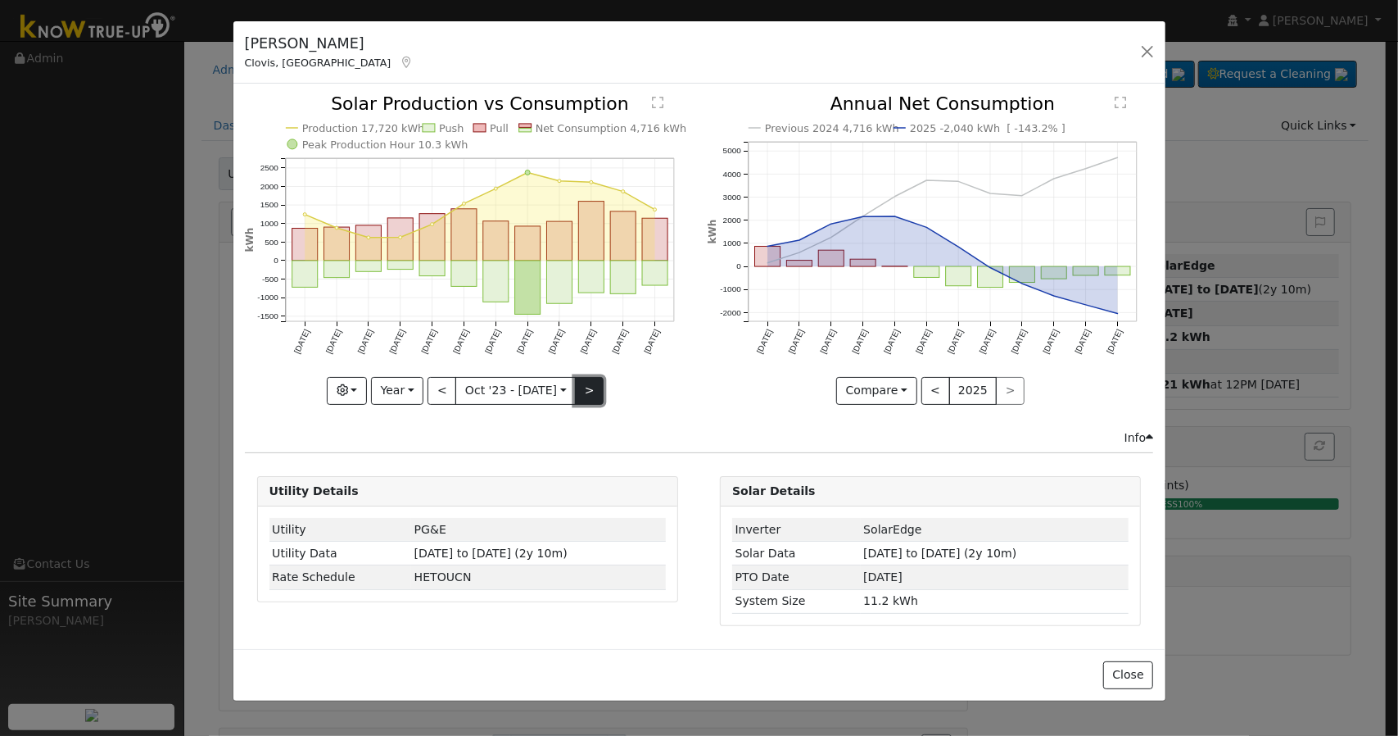
click at [586, 392] on button ">" at bounding box center [589, 391] width 29 height 28
type input "[DATE]"
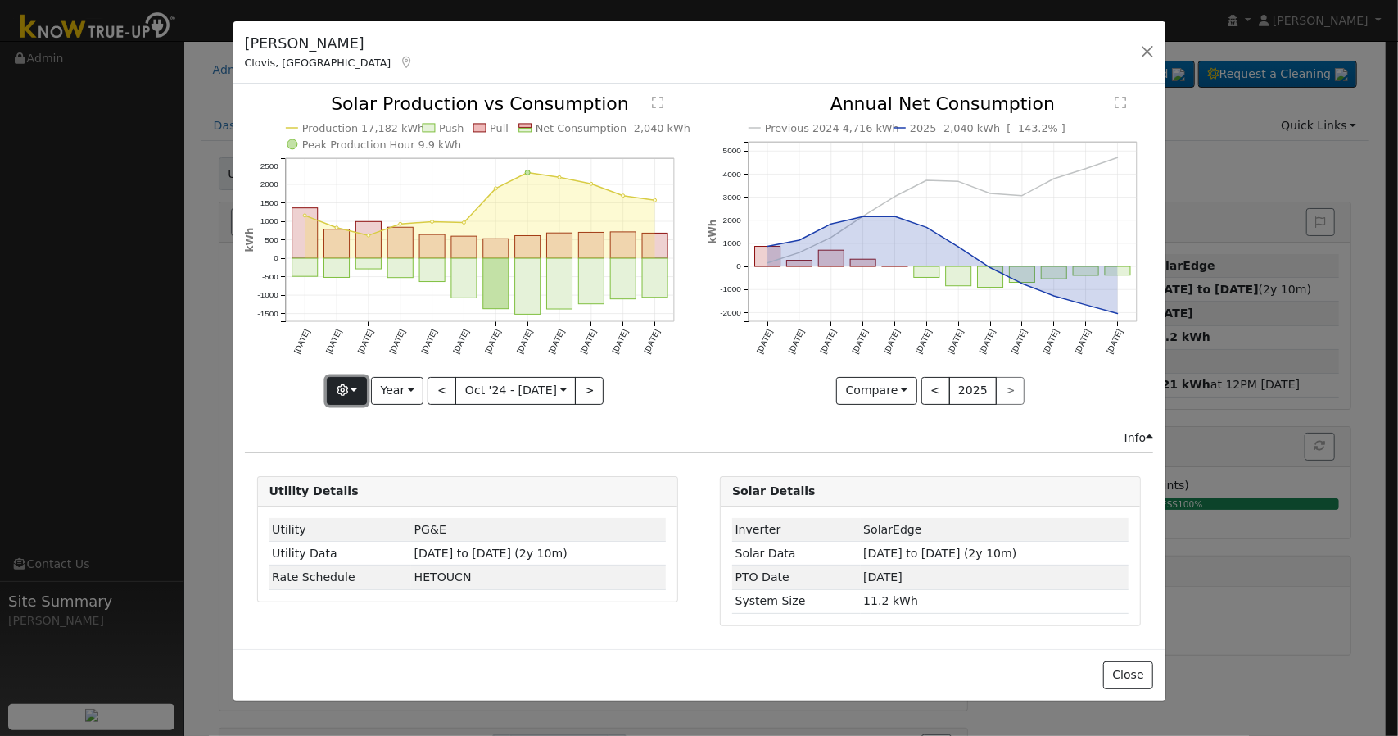
click at [348, 387] on icon "button" at bounding box center [342, 389] width 11 height 11
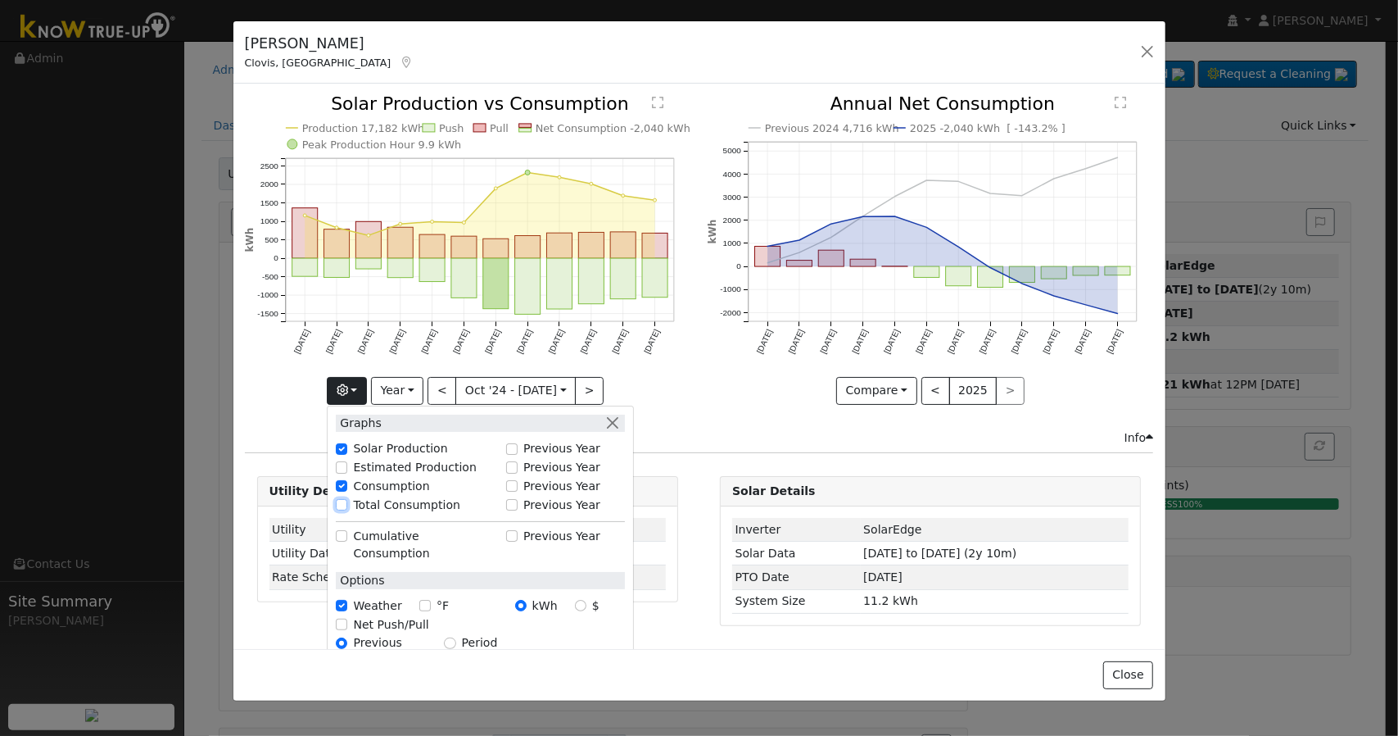
click at [347, 503] on input "Total Consumption" at bounding box center [341, 504] width 11 height 11
checkbox input "true"
click at [680, 382] on icon "Production 17,182 kWh Push Pull Total Consumption 15,142 kWh Net Consumption -2…" at bounding box center [468, 248] width 446 height 307
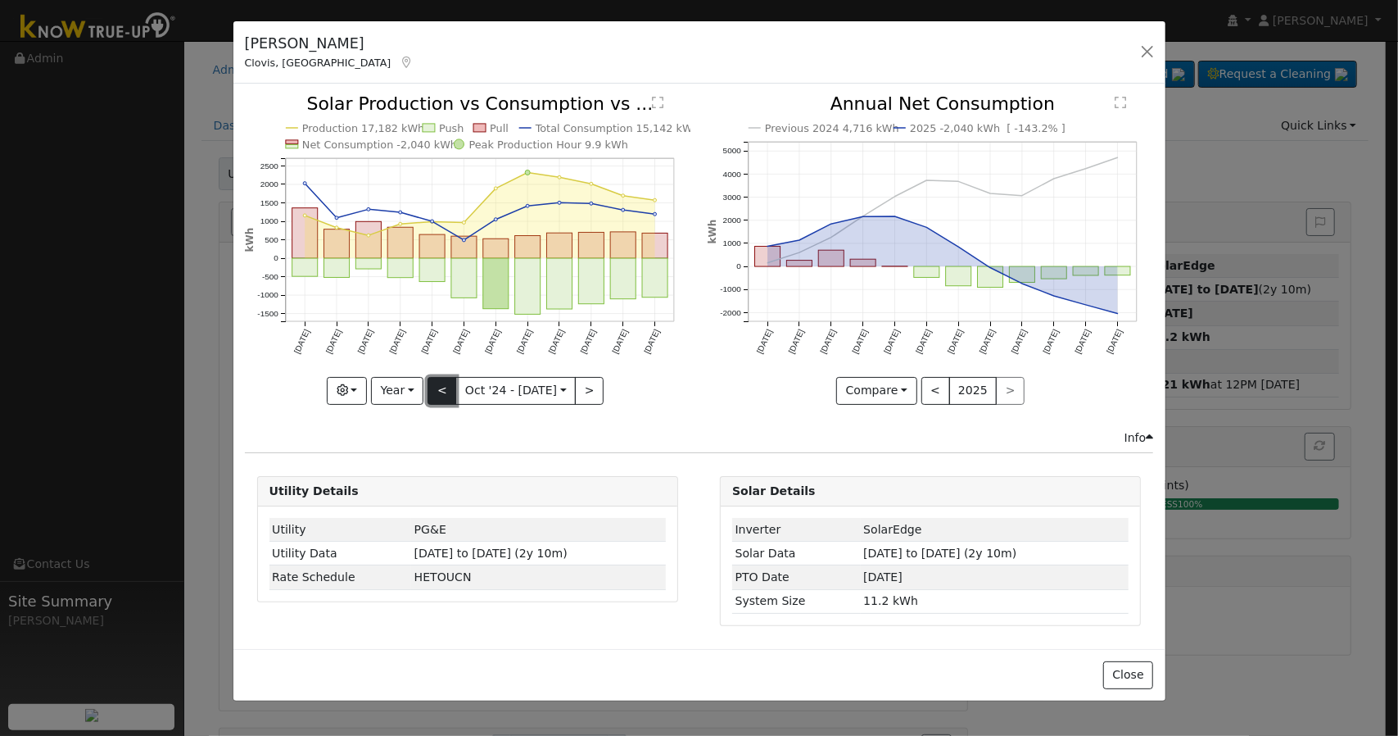
click at [442, 391] on button "<" at bounding box center [442, 391] width 29 height 28
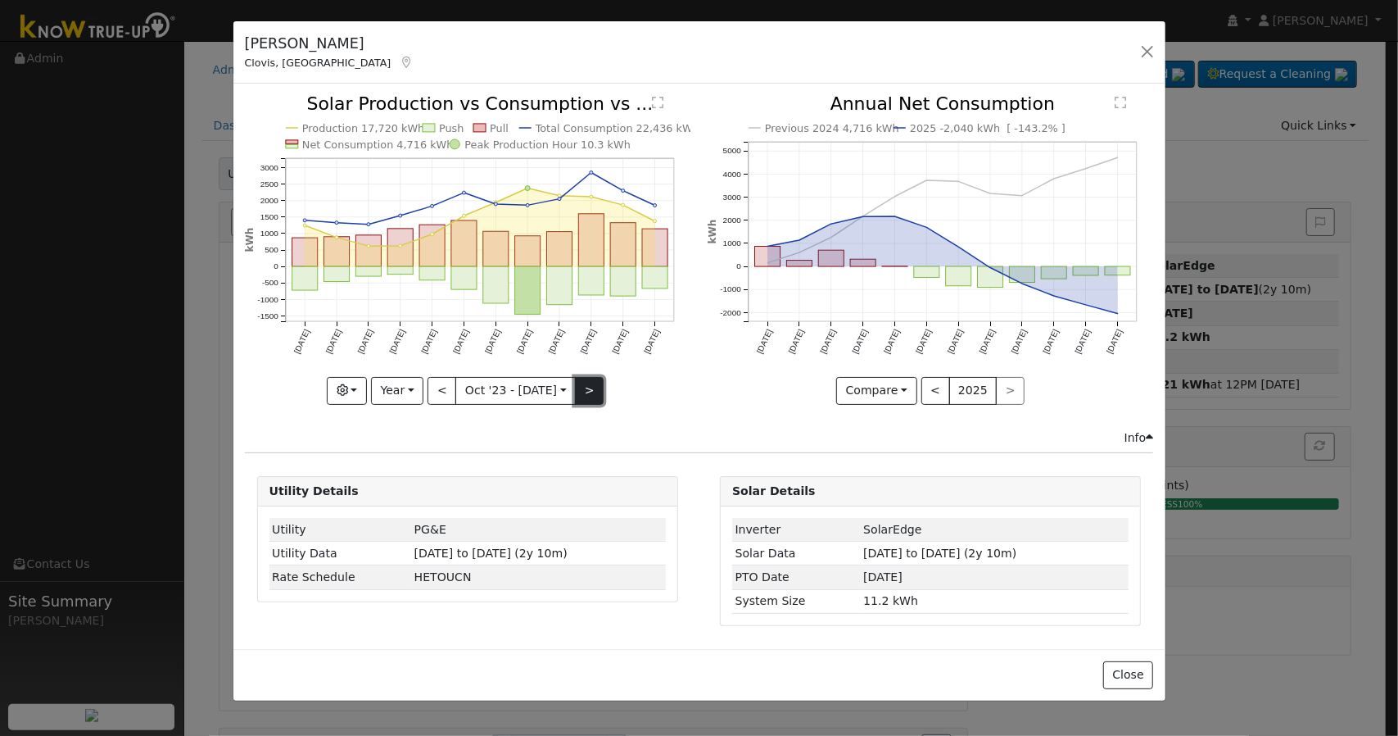
click at [587, 385] on button ">" at bounding box center [589, 391] width 29 height 28
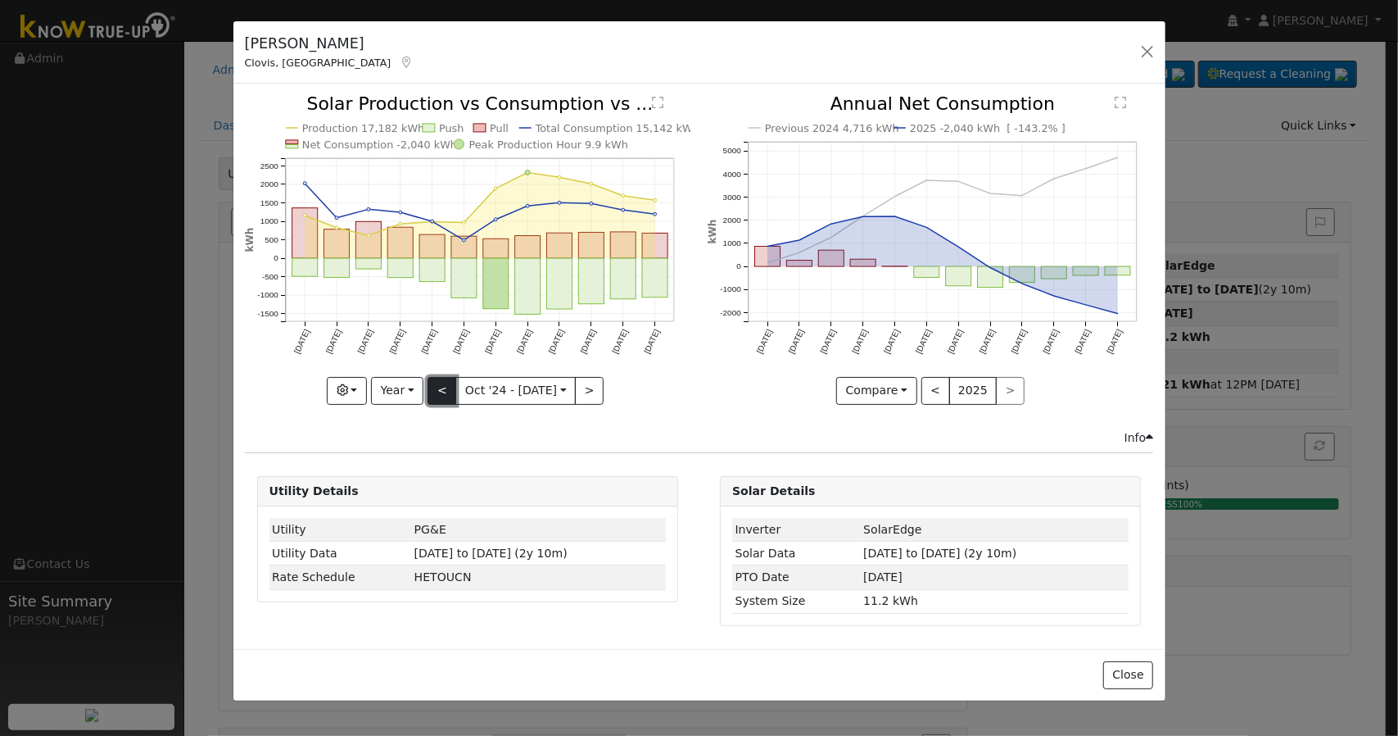
click at [439, 390] on button "<" at bounding box center [442, 391] width 29 height 28
type input "[DATE]"
